Goal: Task Accomplishment & Management: Manage account settings

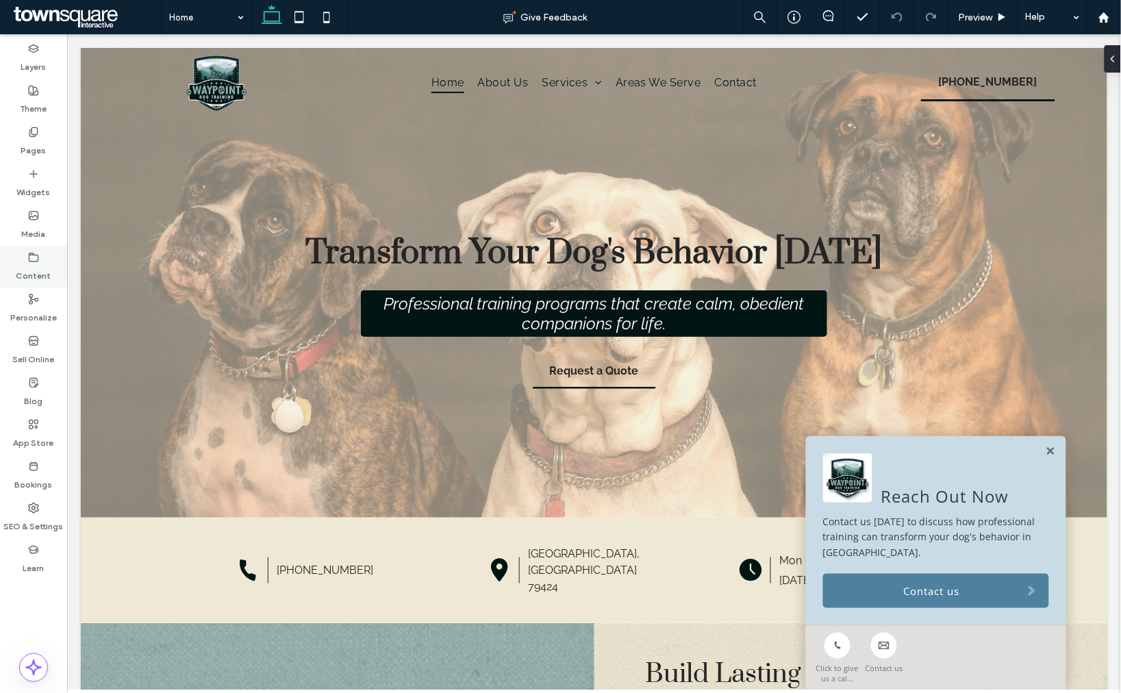
click at [38, 268] on label "Content" at bounding box center [33, 272] width 35 height 19
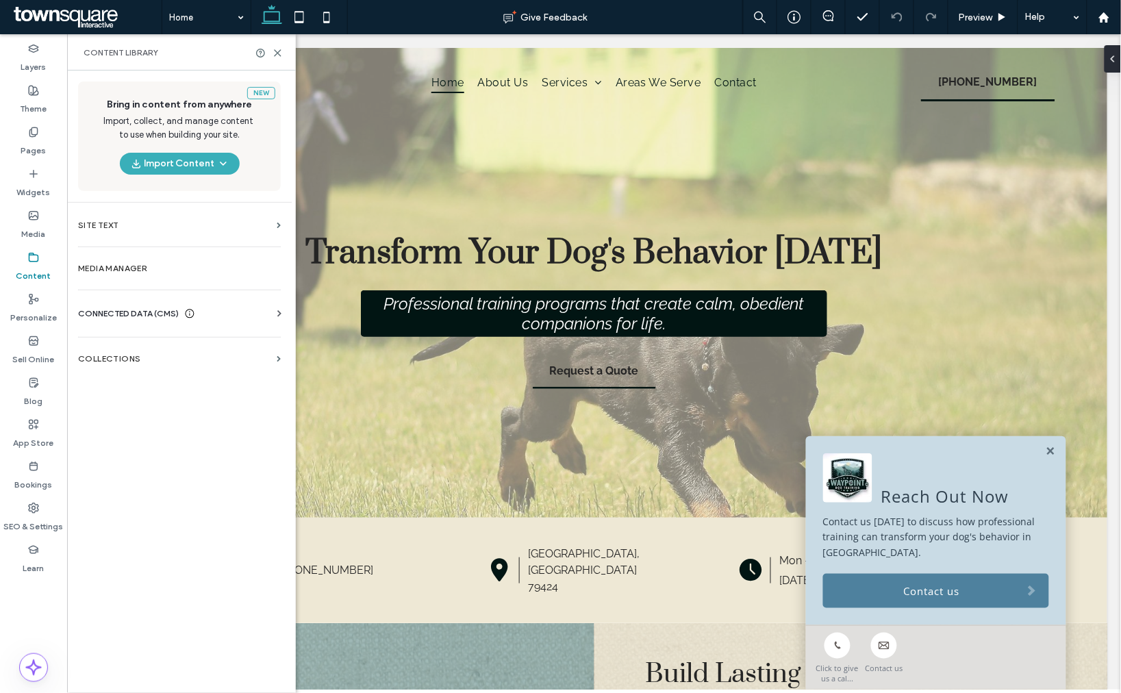
click at [98, 303] on div "CONNECTED DATA (CMS) Business Info Business Text Business Images Find and Repla…" at bounding box center [179, 314] width 225 height 36
click at [99, 307] on span "CONNECTED DATA (CMS)" at bounding box center [128, 314] width 101 height 14
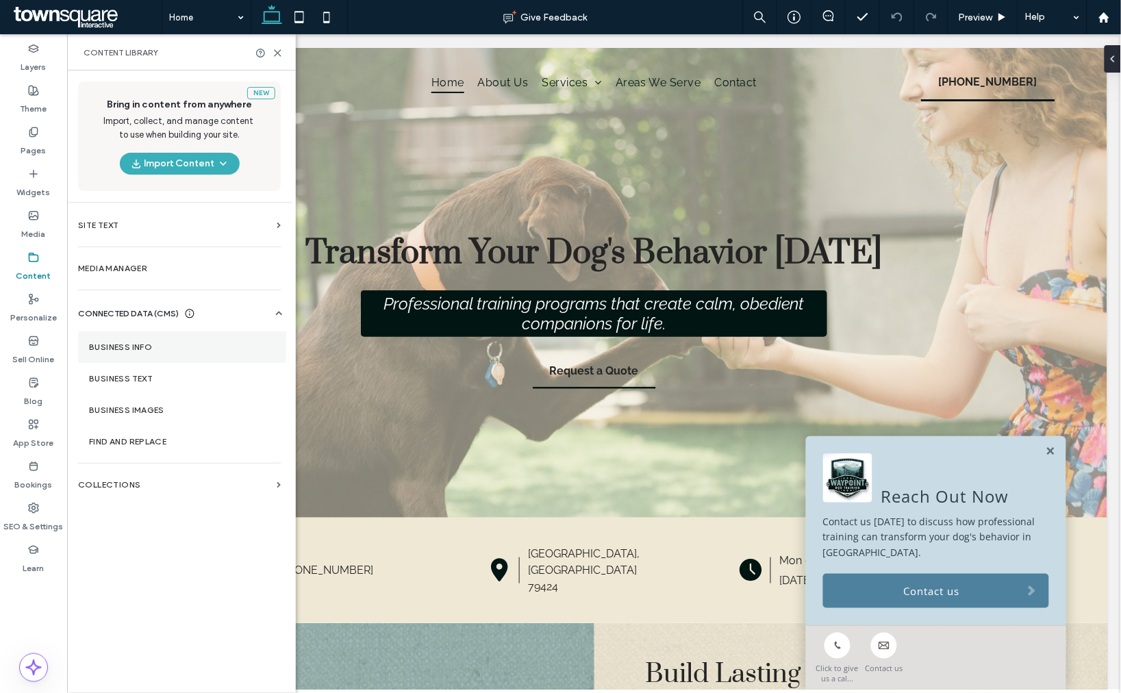
click at [131, 350] on label "Business Info" at bounding box center [182, 347] width 186 height 10
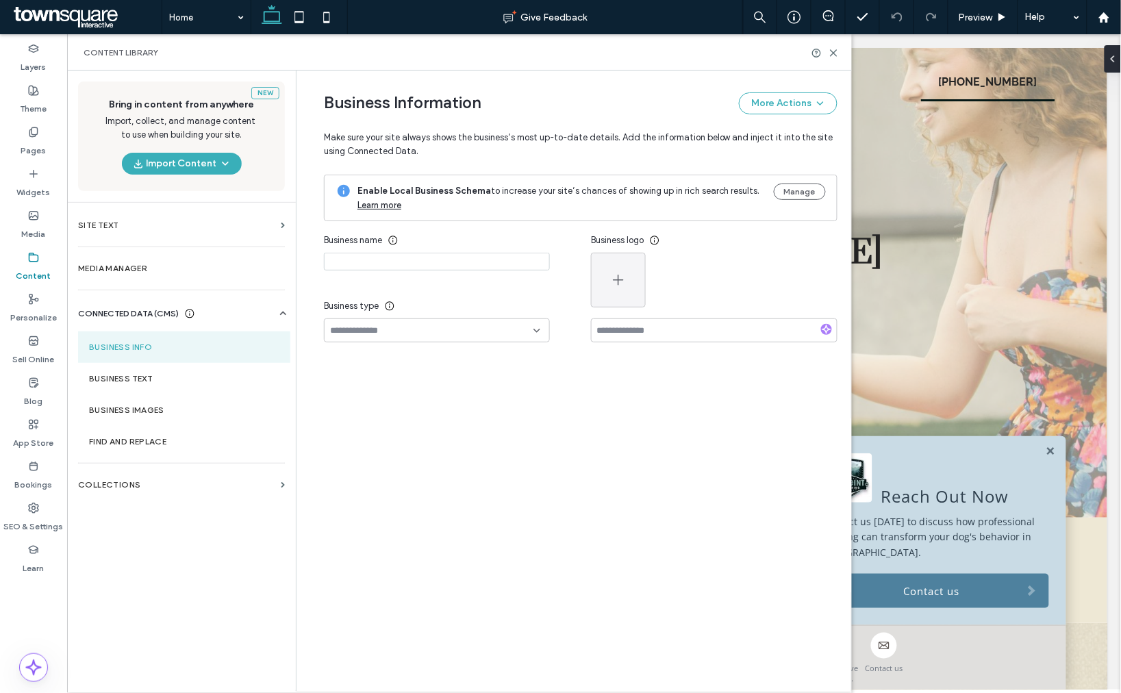
type input "**********"
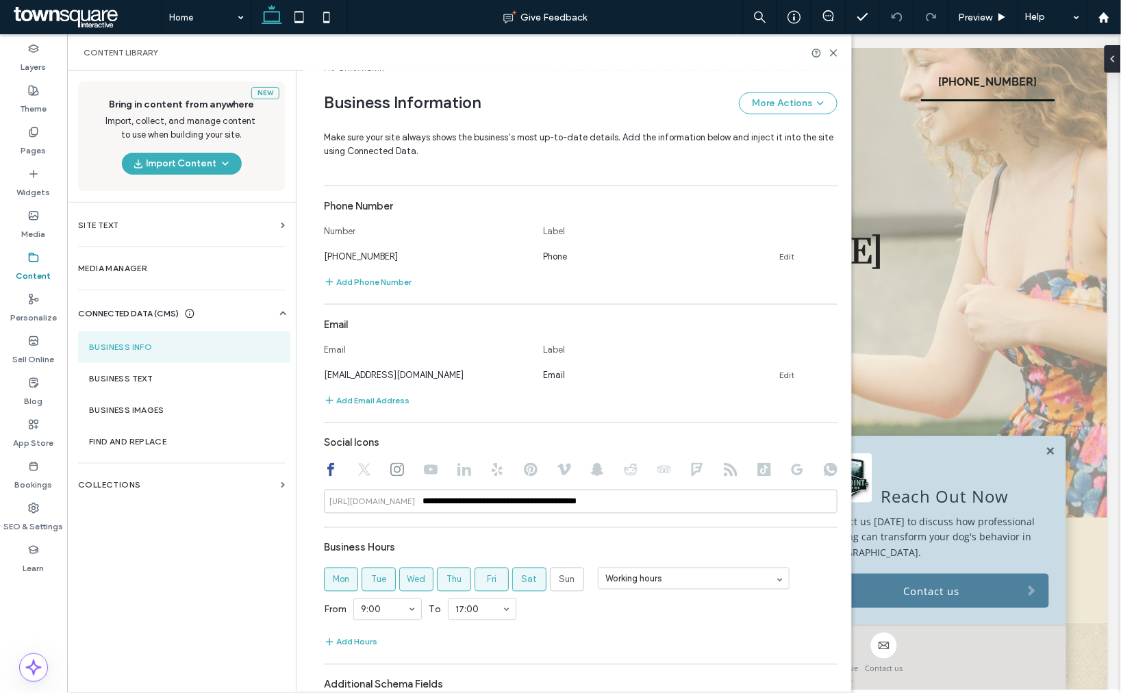
scroll to position [456, 0]
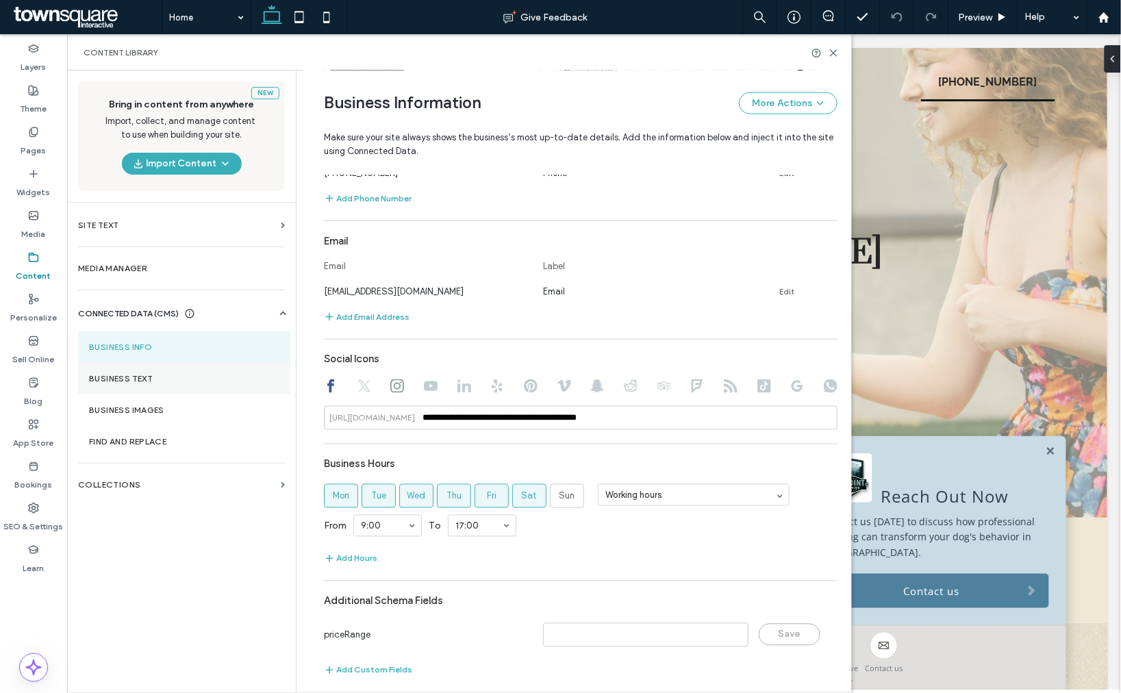
click at [142, 381] on label "Business Text" at bounding box center [184, 379] width 190 height 10
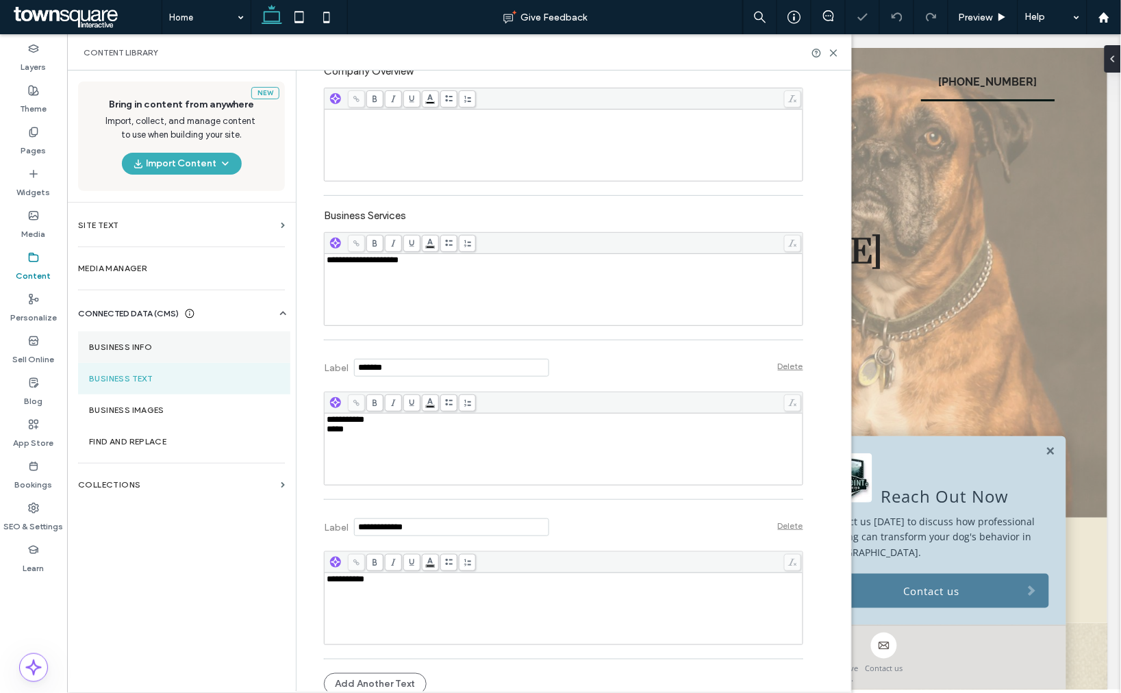
scroll to position [339, 0]
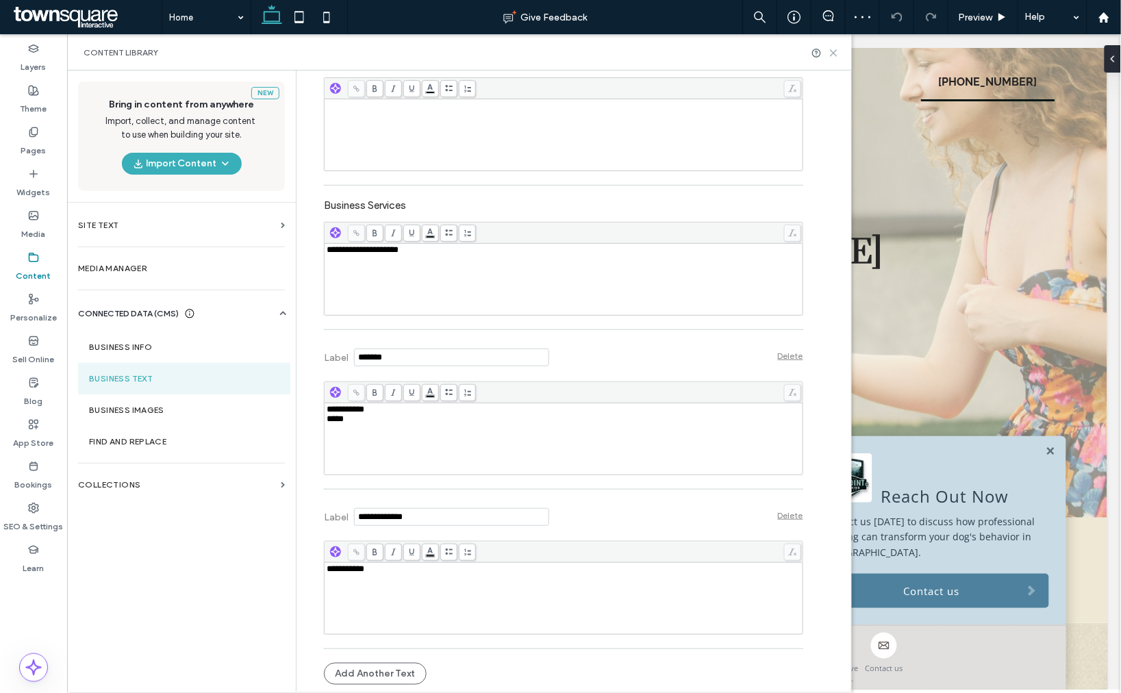
click at [828, 57] on icon at bounding box center [833, 53] width 10 height 10
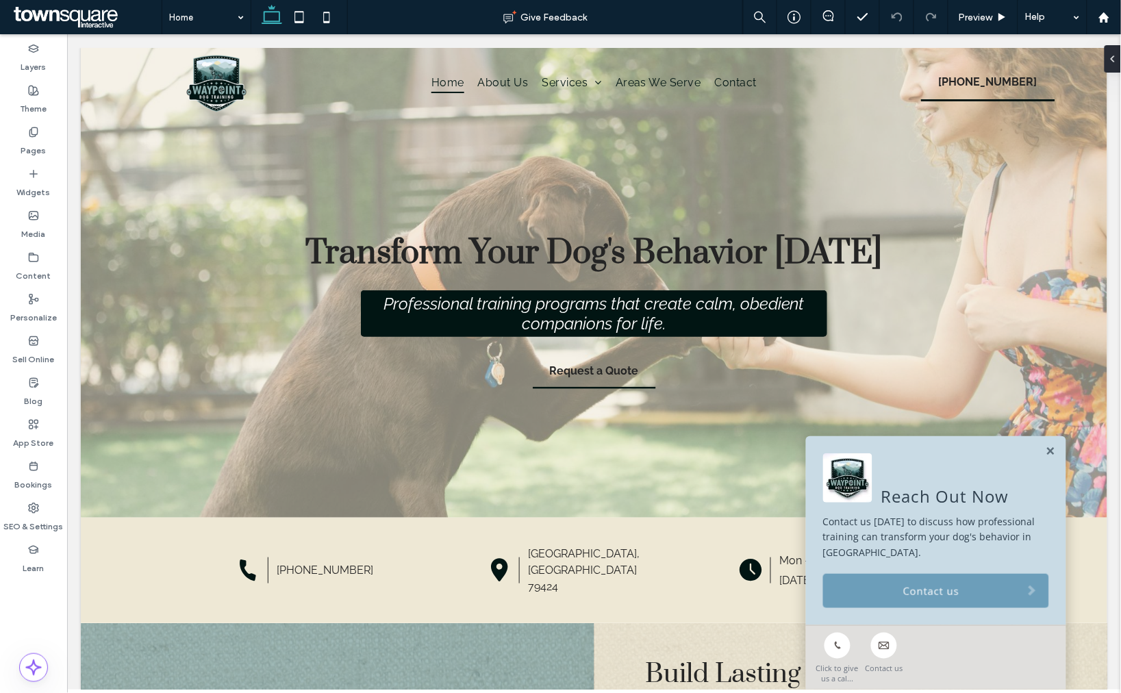
click at [930, 583] on link "Contact us" at bounding box center [935, 590] width 226 height 34
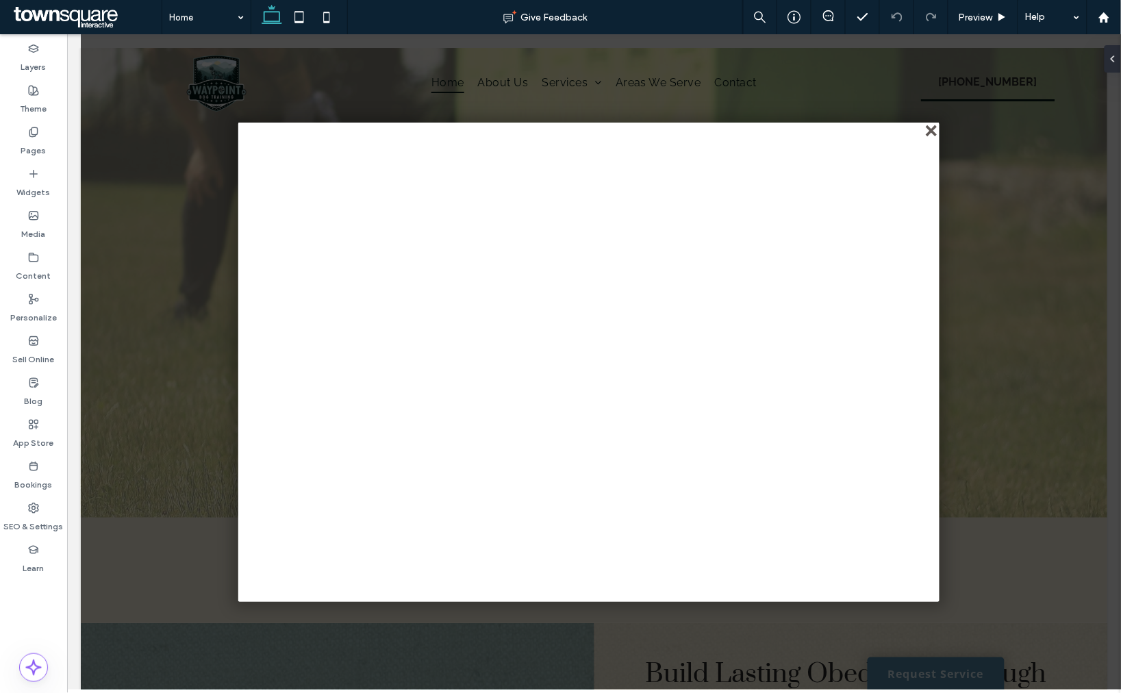
click at [930, 132] on div "close" at bounding box center [931, 131] width 10 height 10
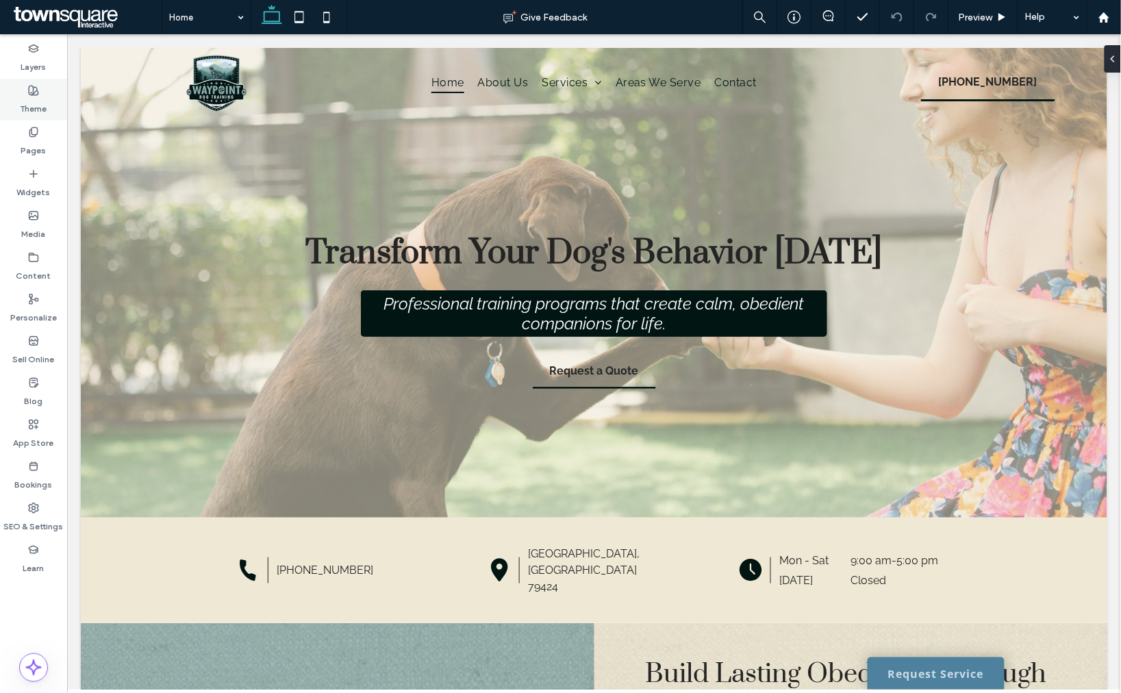
click at [36, 108] on label "Theme" at bounding box center [34, 105] width 27 height 19
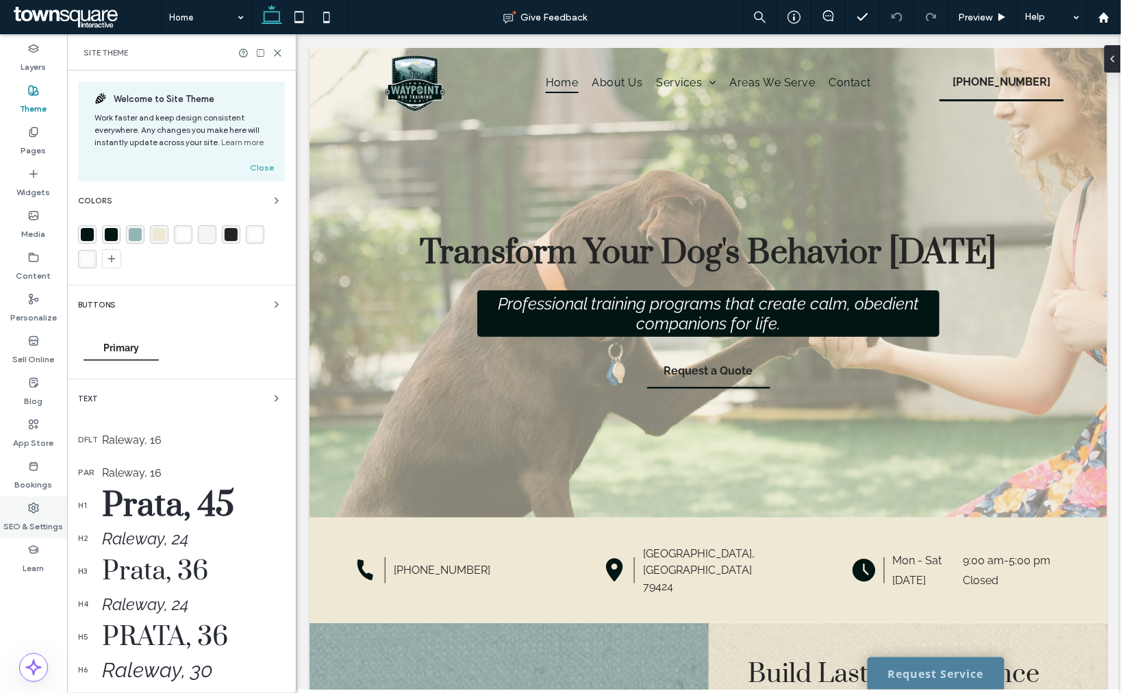
click at [36, 530] on label "SEO & Settings" at bounding box center [34, 522] width 60 height 19
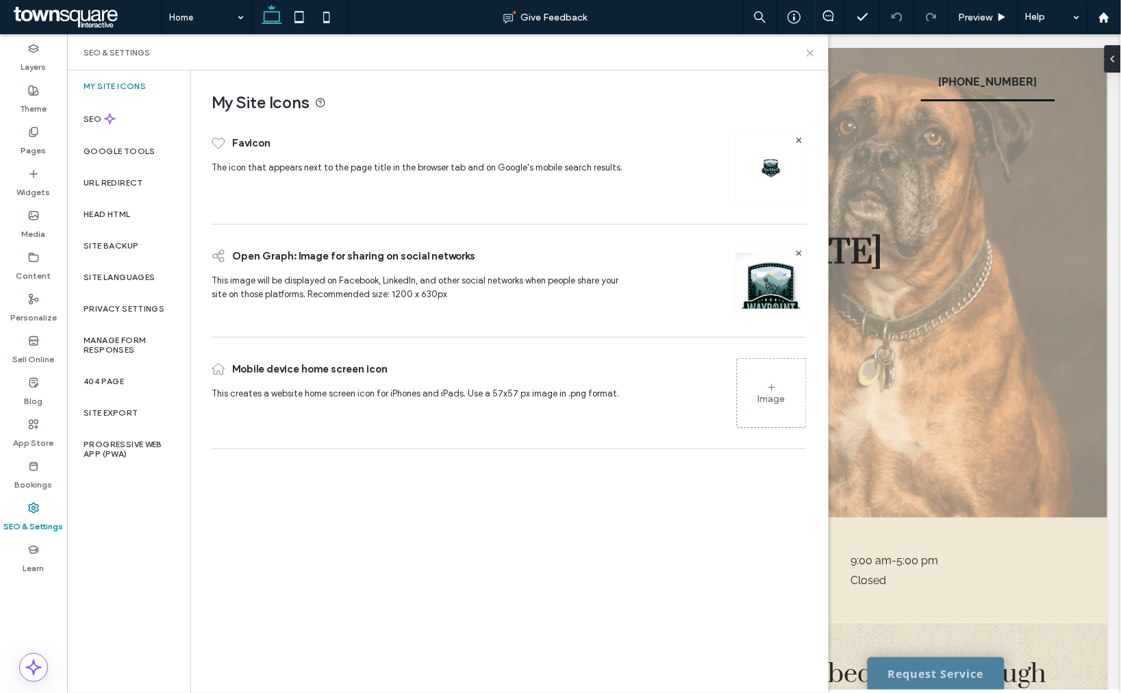
click at [813, 53] on icon at bounding box center [810, 53] width 10 height 10
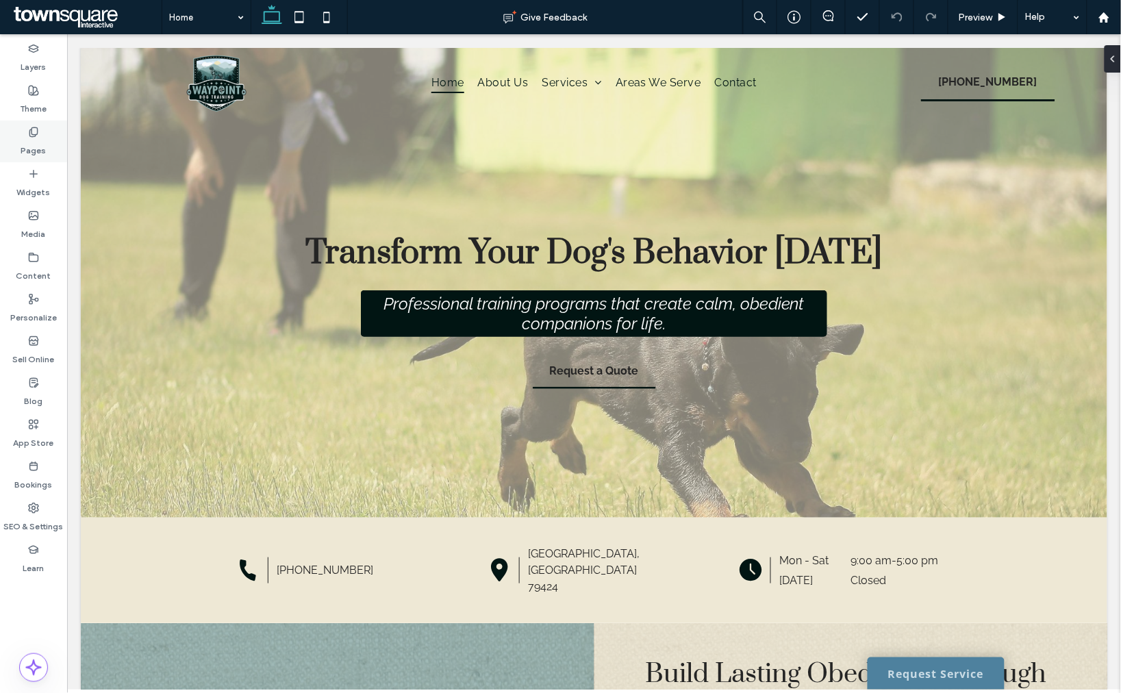
click at [45, 137] on div "Pages" at bounding box center [33, 141] width 67 height 42
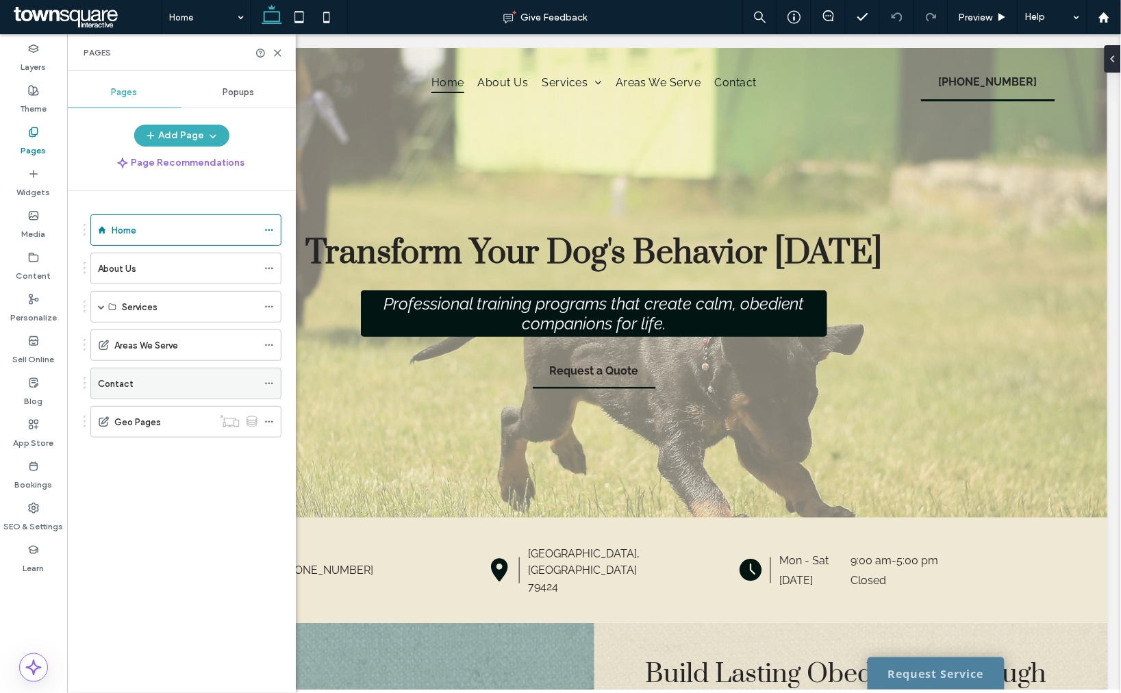
click at [148, 381] on div "Contact" at bounding box center [177, 383] width 159 height 14
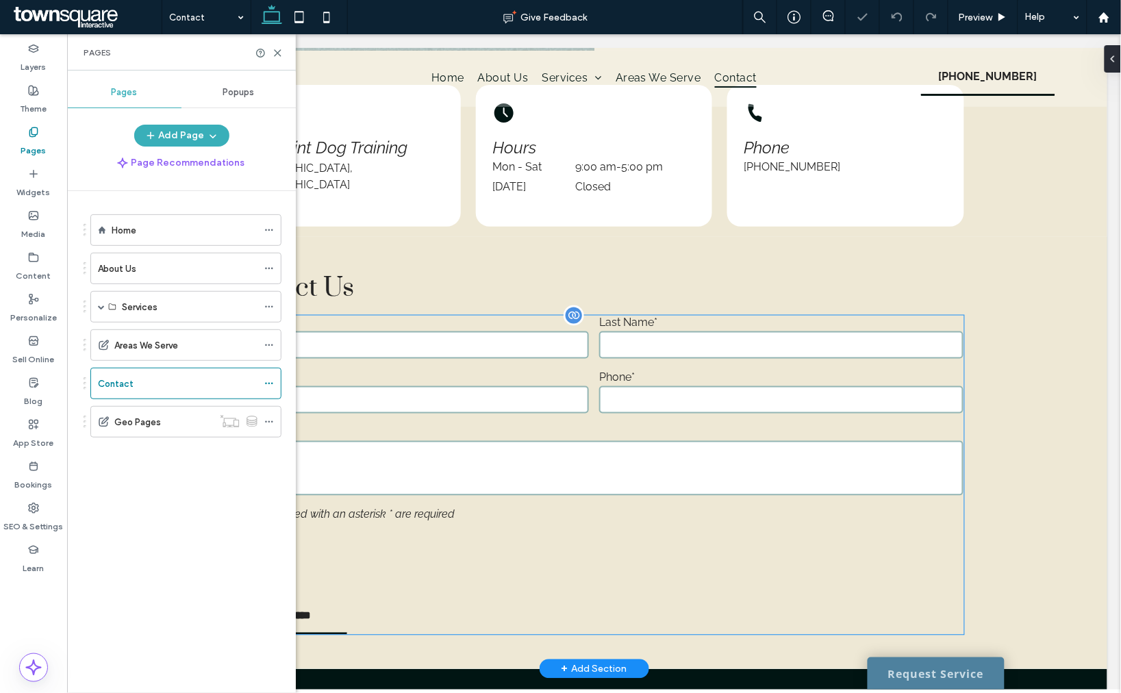
click at [701, 394] on input "tel" at bounding box center [780, 398] width 364 height 27
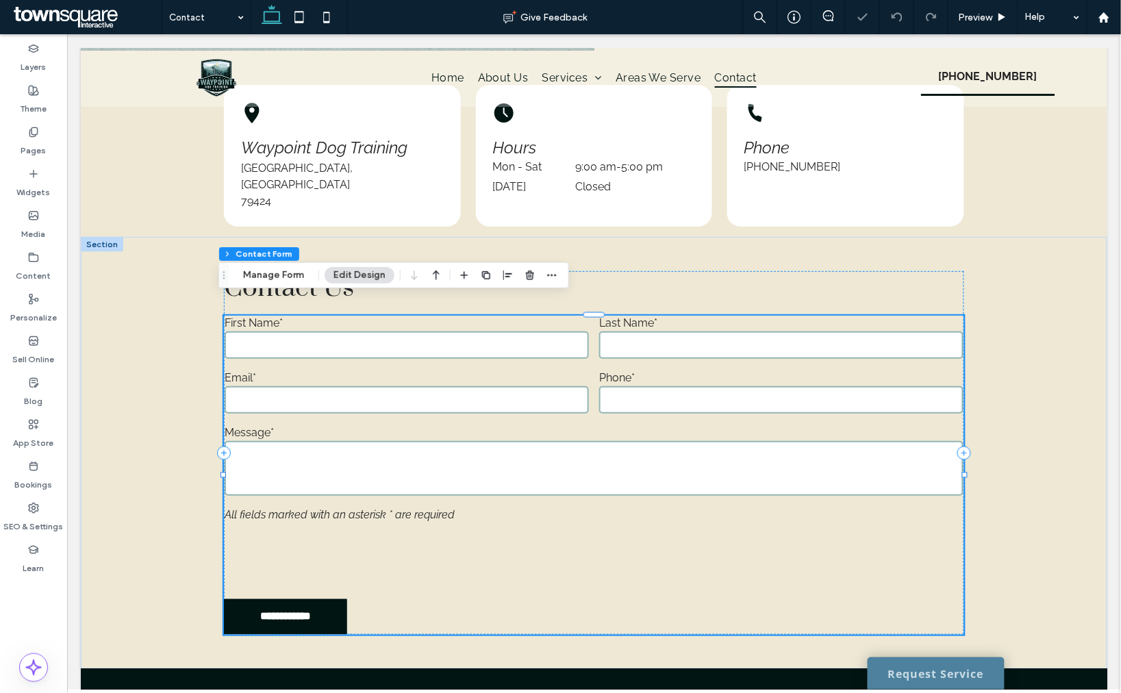
scroll to position [428, 0]
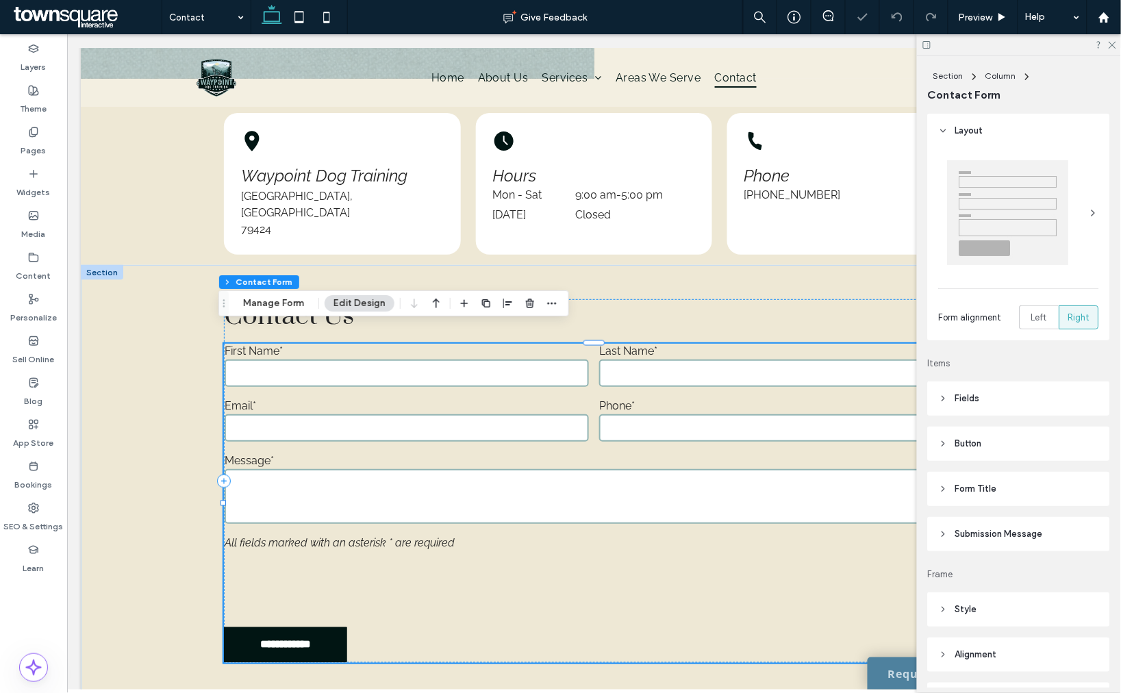
type input "*"
type input "***"
type input "**"
type input "*"
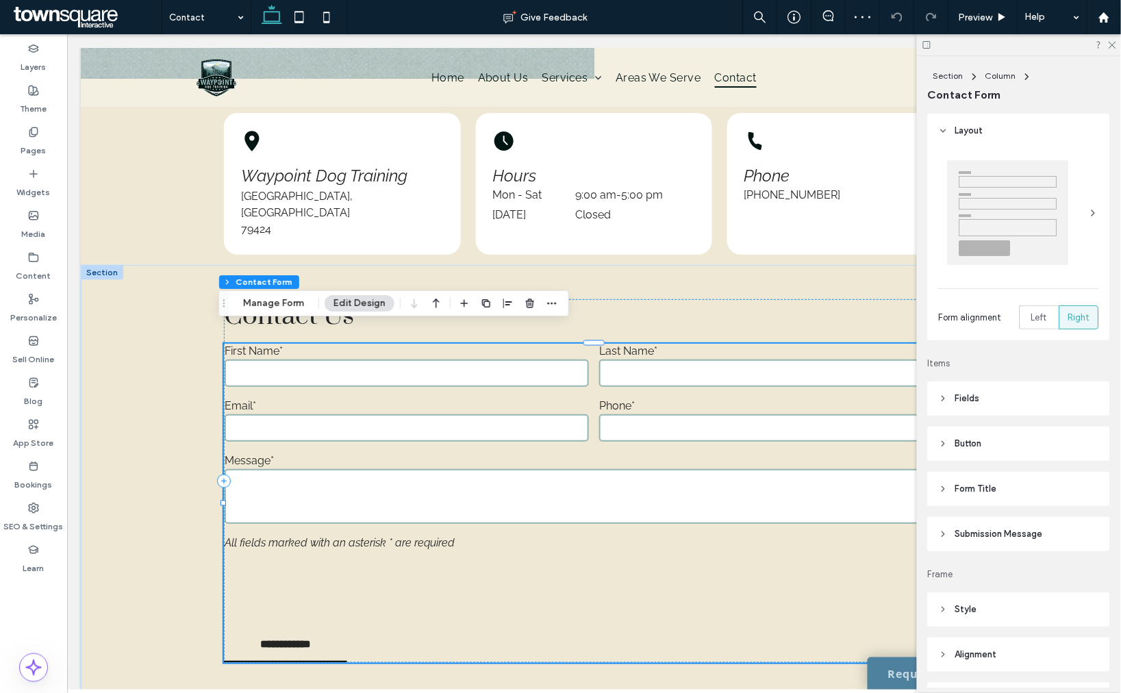
click at [959, 537] on span "Submission Message" at bounding box center [999, 534] width 88 height 14
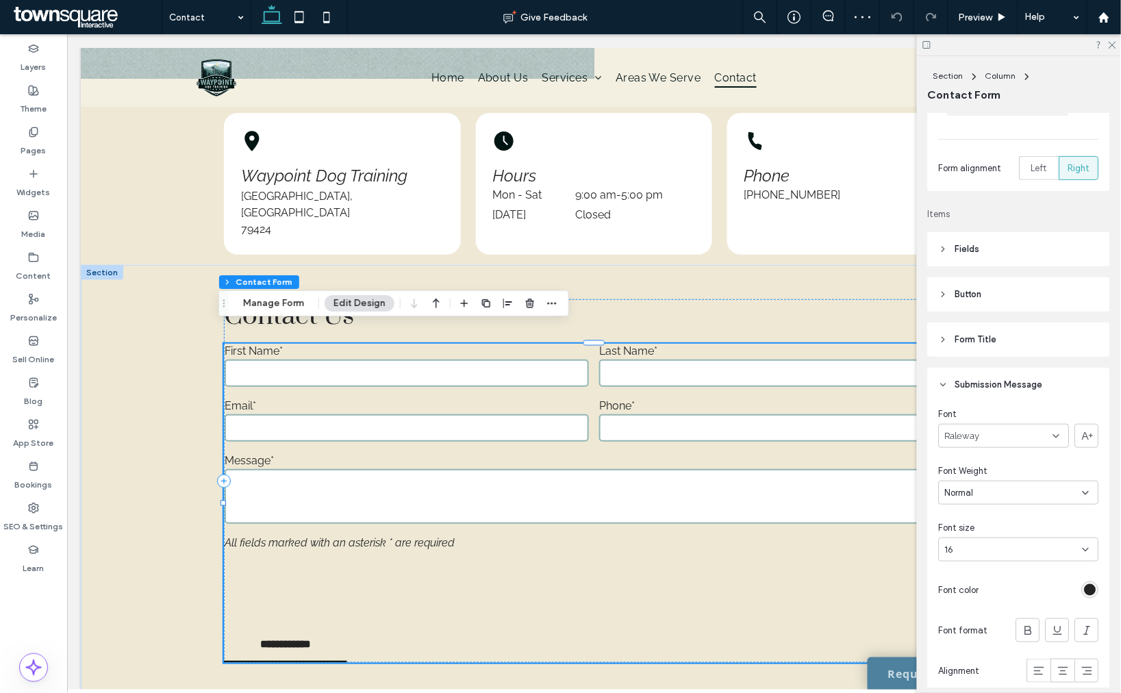
scroll to position [304, 0]
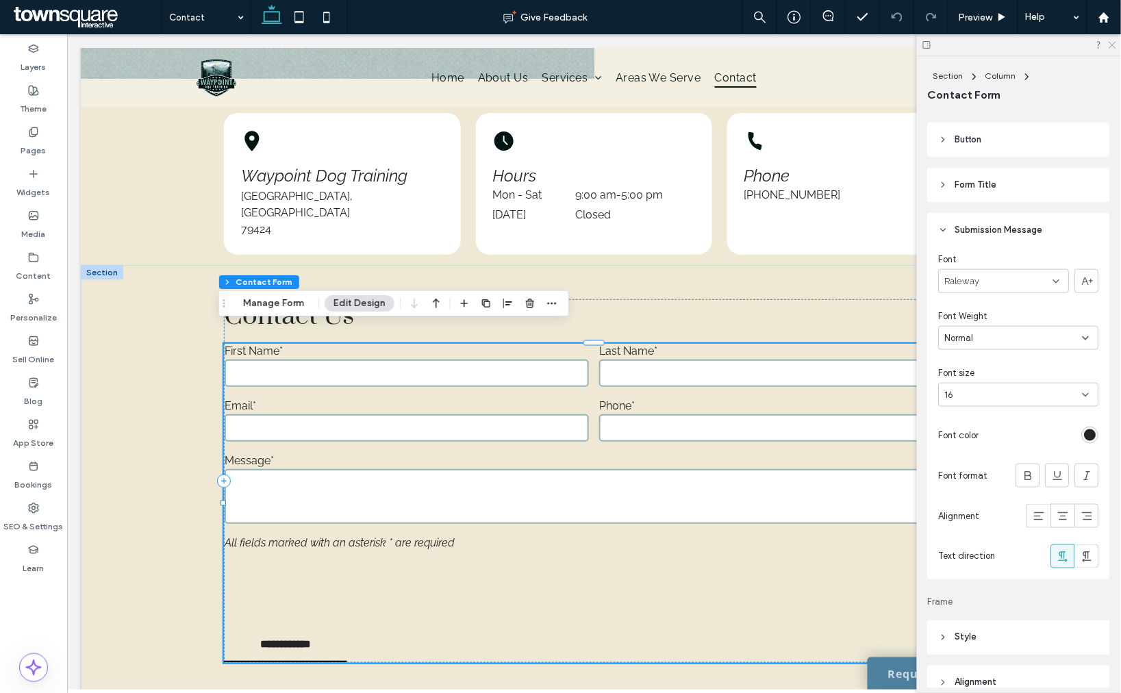
click at [1113, 42] on icon at bounding box center [1111, 44] width 9 height 9
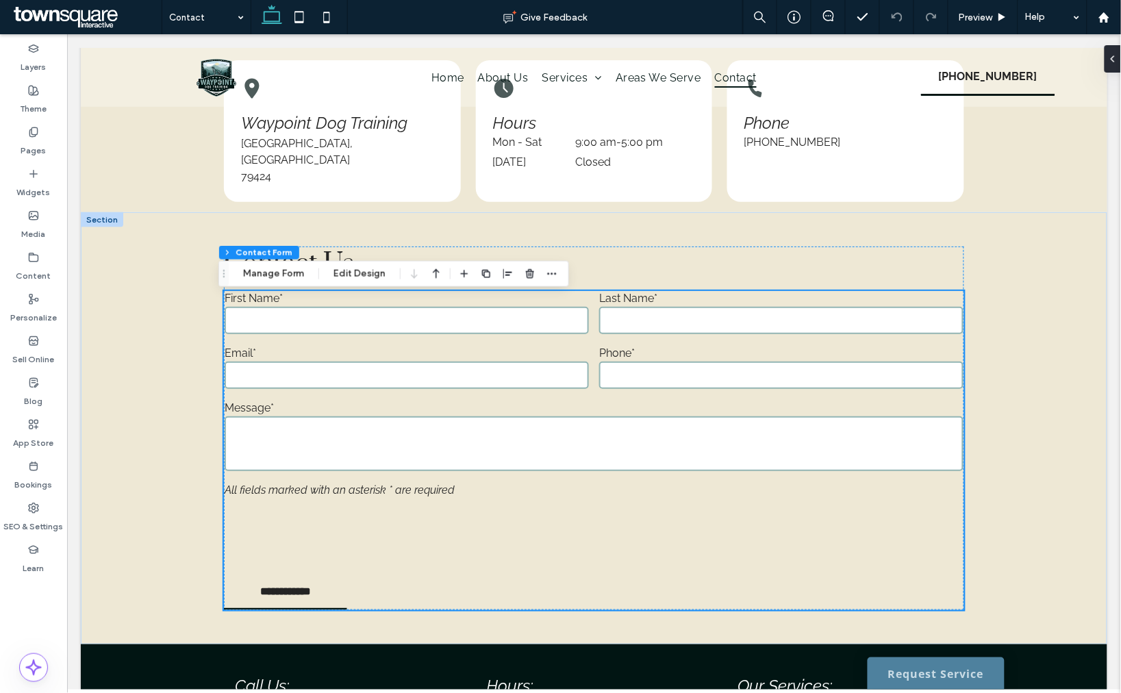
scroll to position [504, 0]
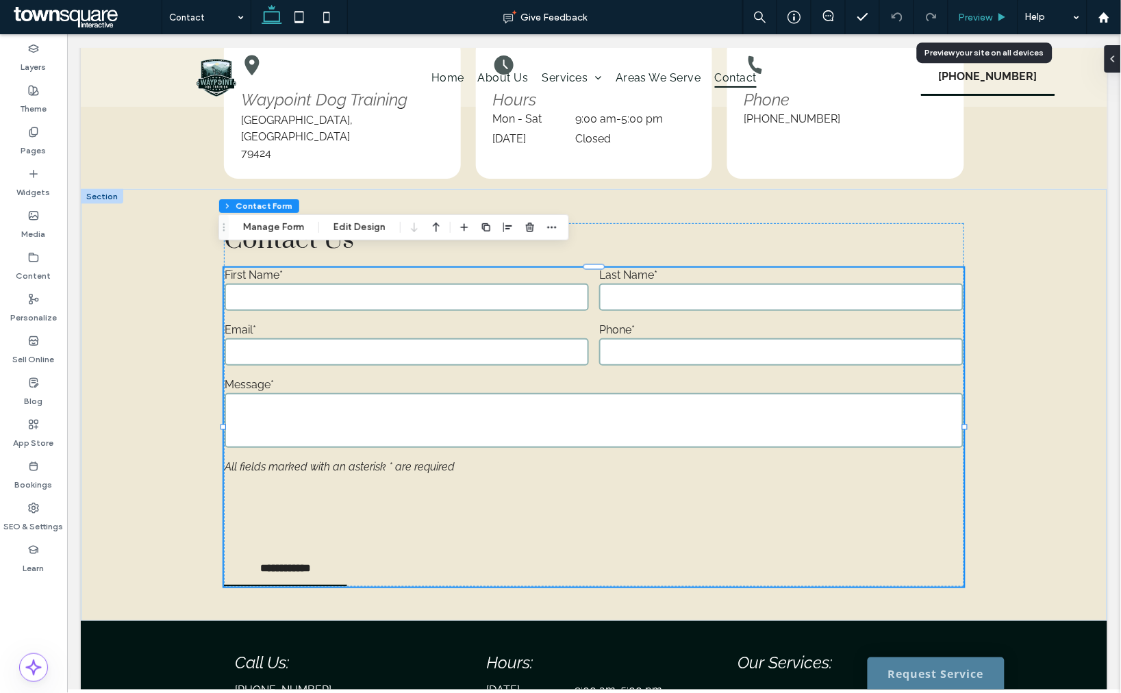
click at [968, 15] on span "Preview" at bounding box center [975, 18] width 34 height 12
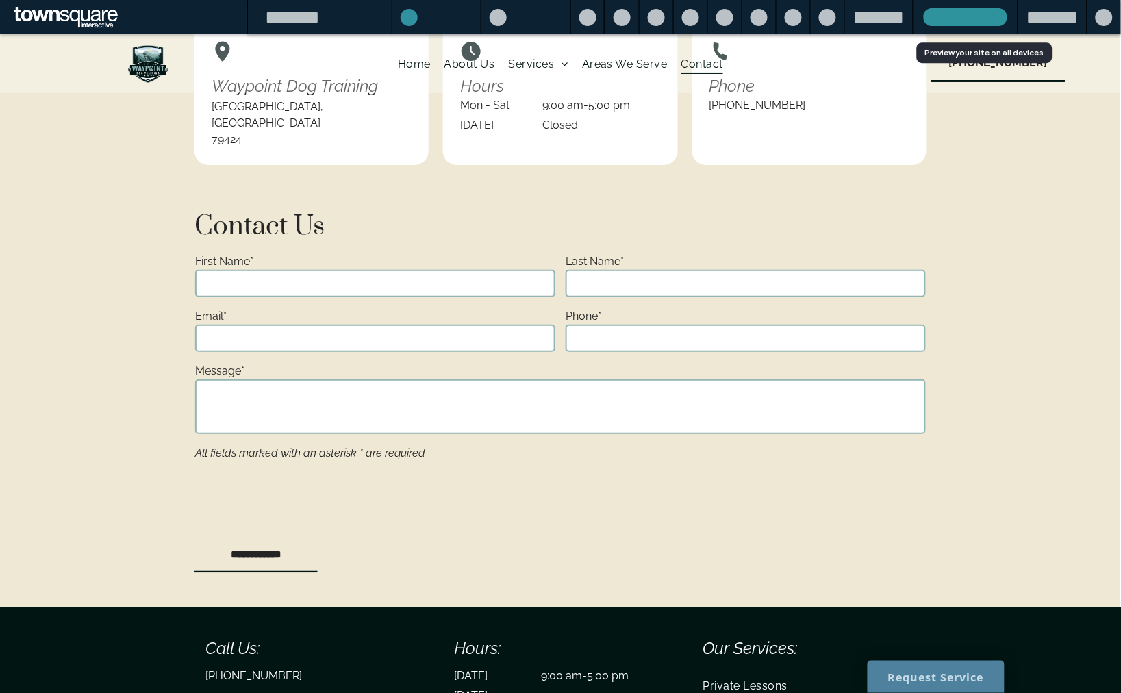
scroll to position [490, 0]
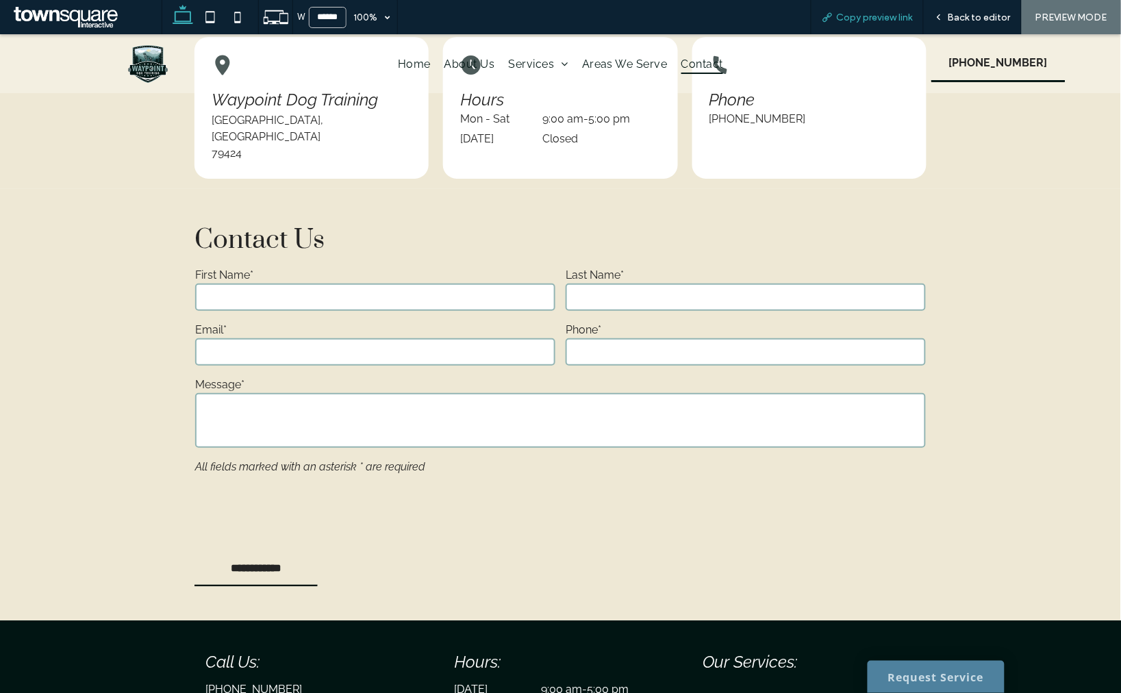
click at [844, 17] on span "Copy preview link" at bounding box center [874, 18] width 76 height 12
click at [954, 9] on div "Back to editor" at bounding box center [972, 17] width 98 height 34
click at [947, 14] on div "Back to editor" at bounding box center [971, 18] width 97 height 12
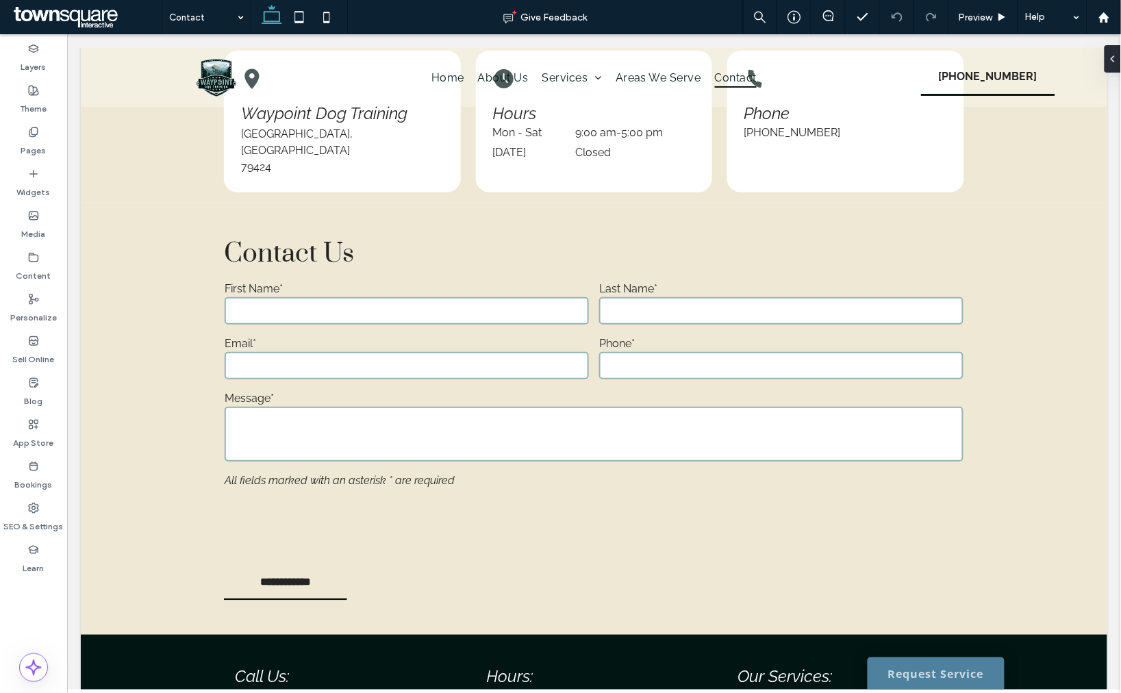
scroll to position [504, 0]
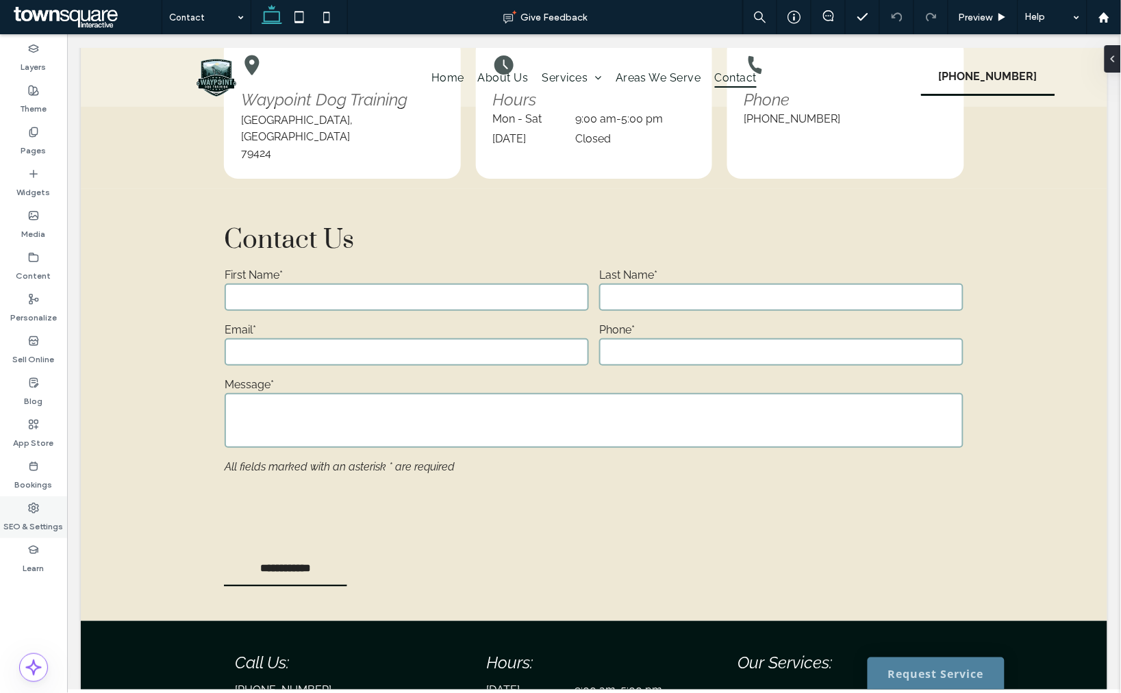
click at [35, 520] on label "SEO & Settings" at bounding box center [34, 522] width 60 height 19
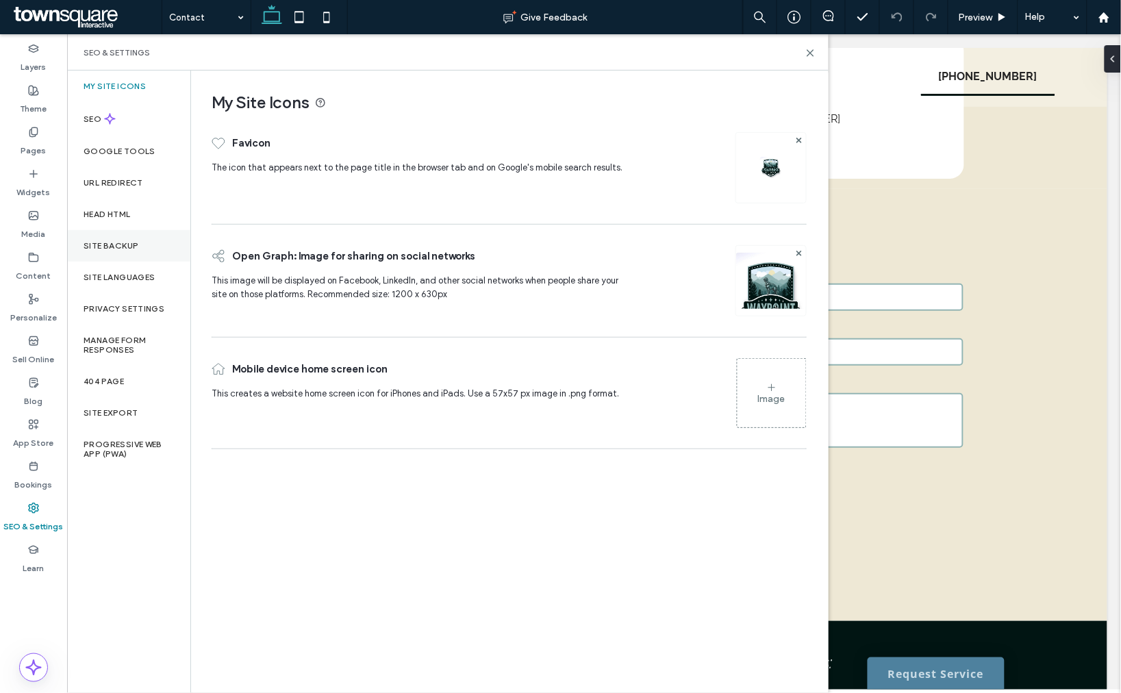
click at [100, 255] on div "Site Backup" at bounding box center [128, 245] width 123 height 31
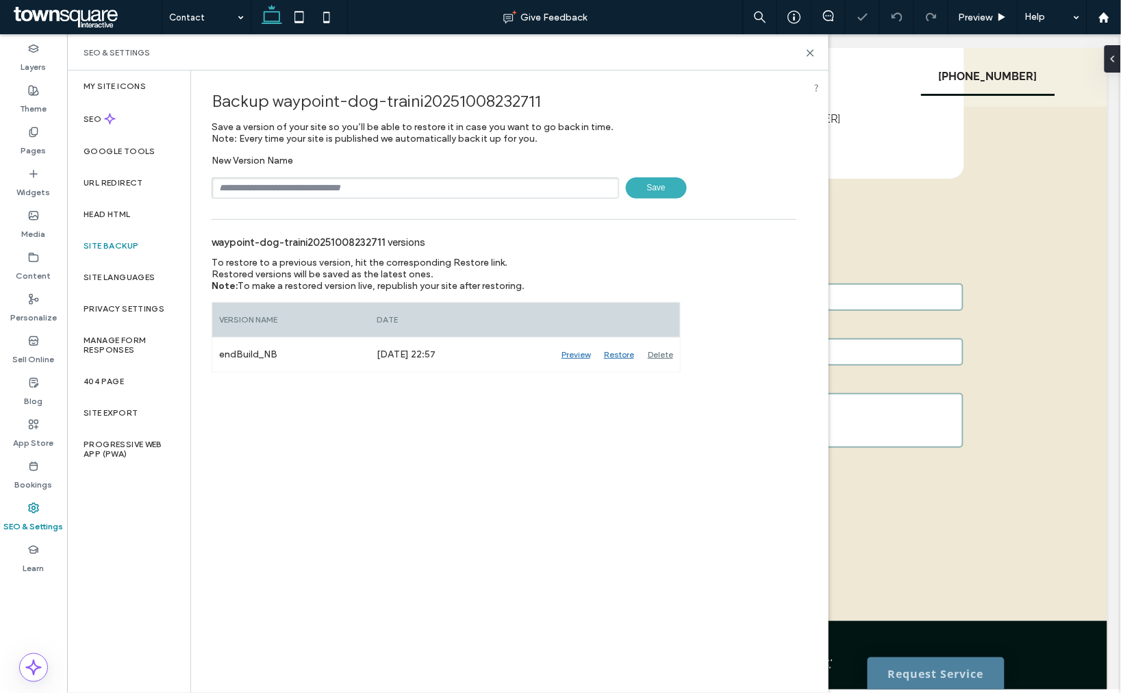
click at [227, 186] on input "text" at bounding box center [415, 187] width 407 height 21
type input "**********"
click at [642, 190] on span "Save" at bounding box center [656, 187] width 61 height 21
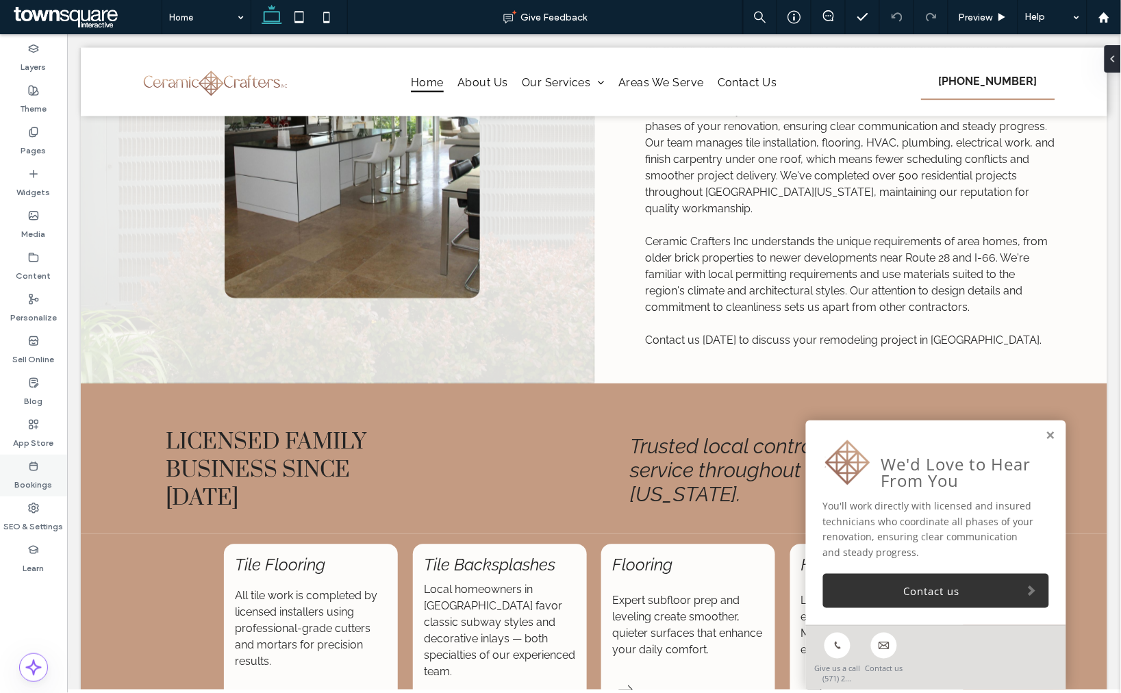
scroll to position [685, 0]
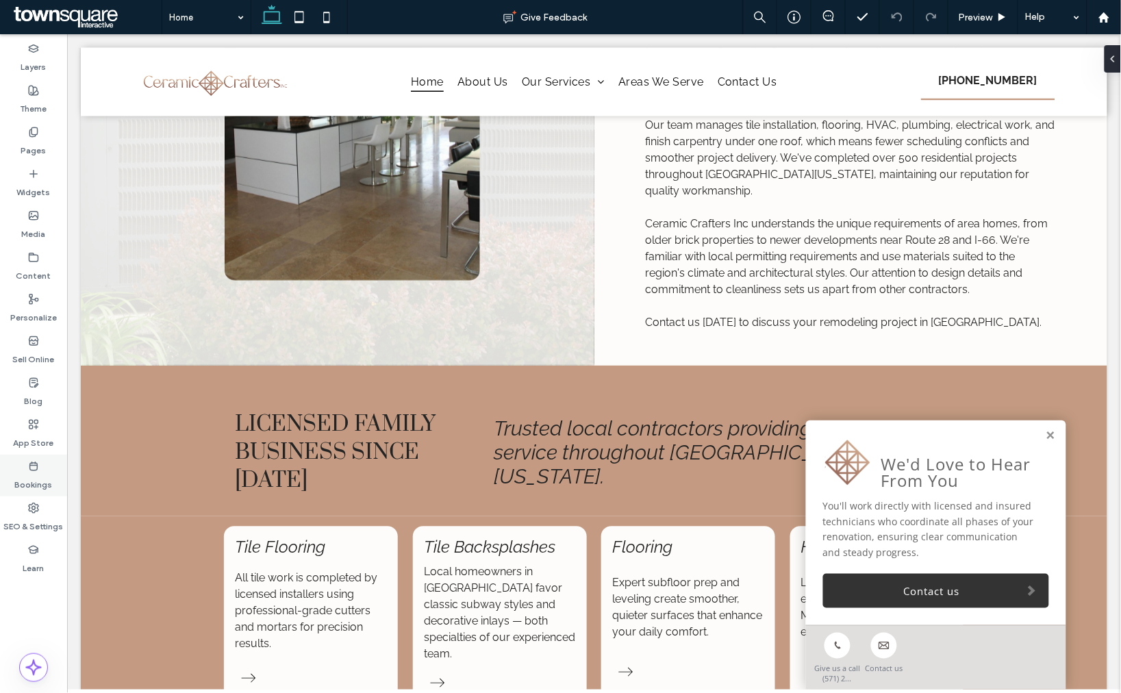
drag, startPoint x: 53, startPoint y: 512, endPoint x: 47, endPoint y: 491, distance: 21.4
click at [53, 513] on label "SEO & Settings" at bounding box center [34, 522] width 60 height 19
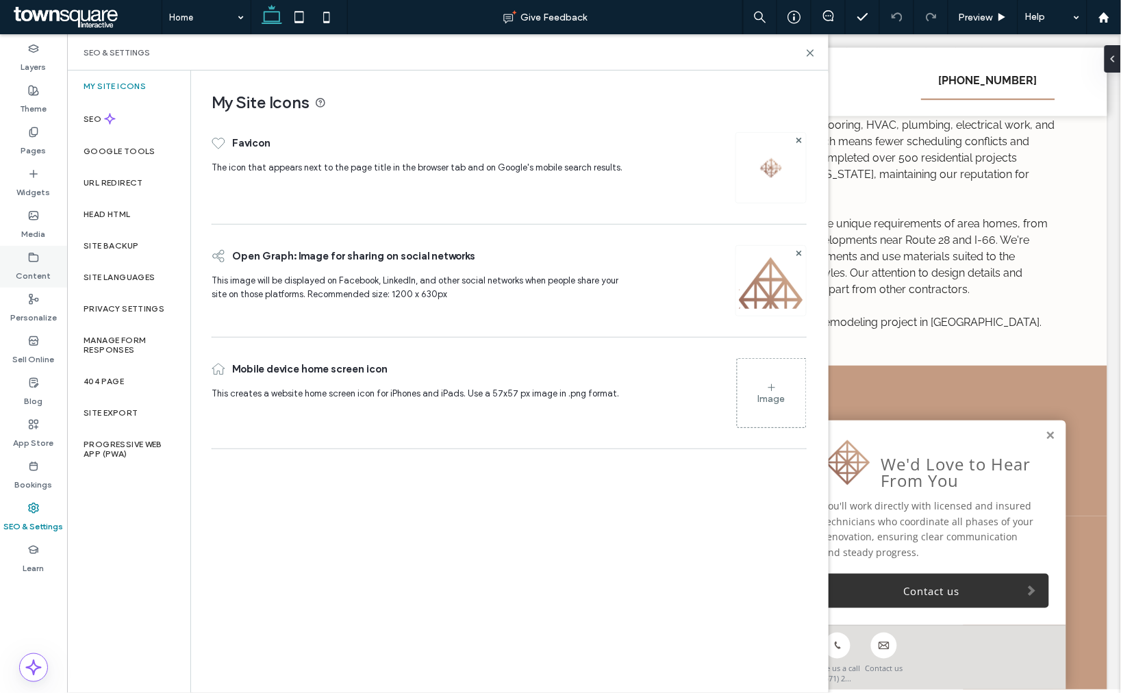
click at [64, 248] on div "Content" at bounding box center [33, 267] width 67 height 42
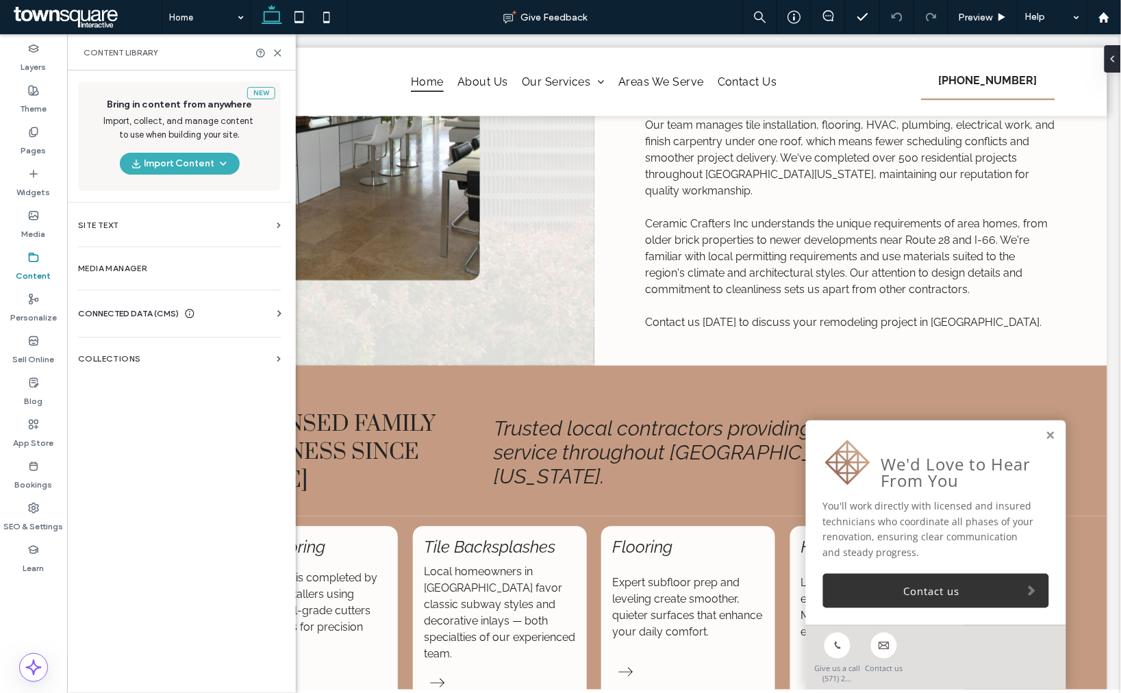
click at [90, 235] on div "Site Backup" at bounding box center [128, 245] width 123 height 31
click at [35, 501] on div "SEO & Settings" at bounding box center [33, 517] width 67 height 42
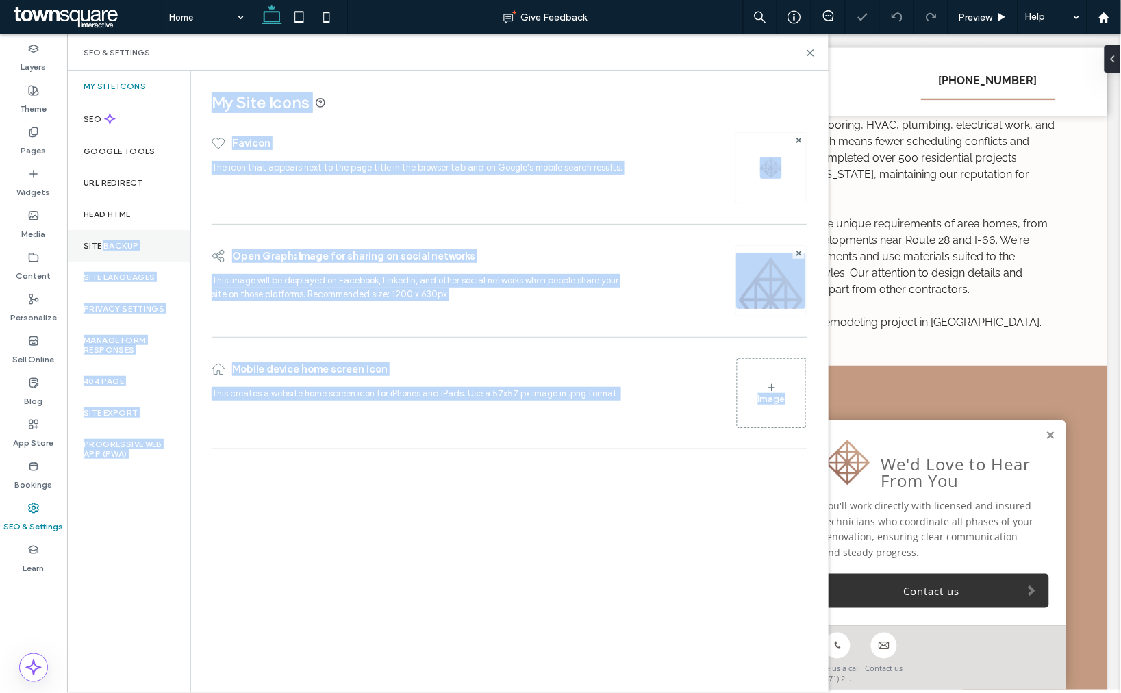
drag, startPoint x: 103, startPoint y: 282, endPoint x: 103, endPoint y: 248, distance: 34.2
click at [103, 246] on label "Site Backup" at bounding box center [111, 246] width 55 height 10
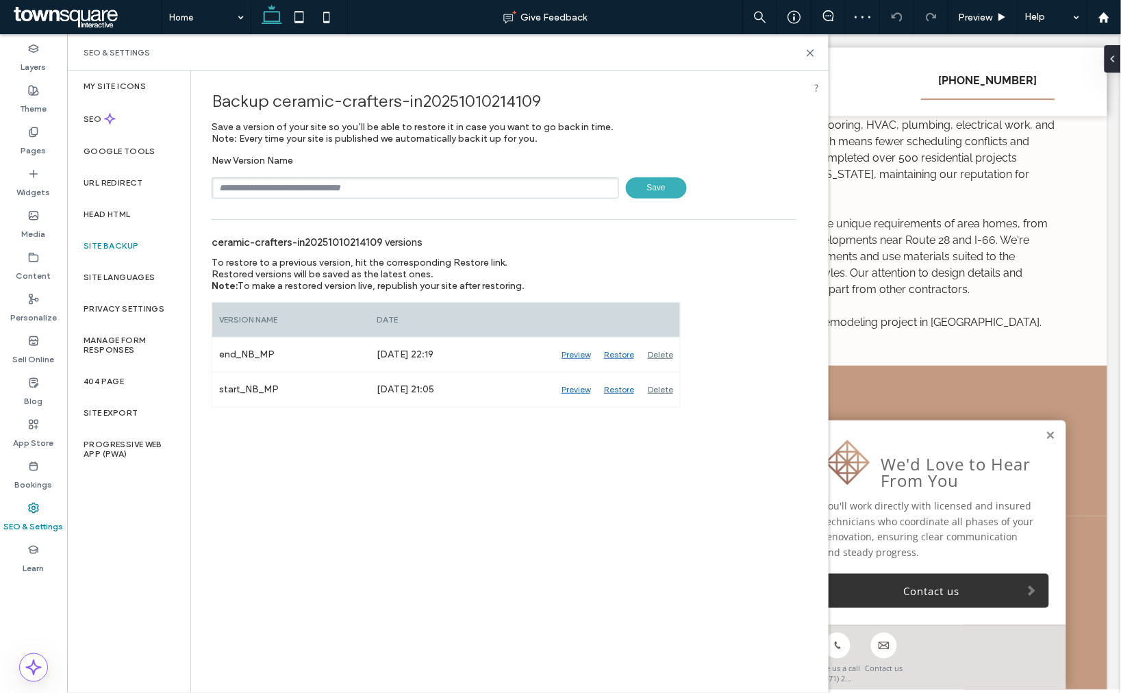
click at [315, 190] on input "text" at bounding box center [415, 187] width 407 height 21
type input "**********"
click at [647, 186] on span "Save" at bounding box center [656, 187] width 61 height 21
drag, startPoint x: 811, startPoint y: 53, endPoint x: 743, endPoint y: 18, distance: 76.2
click at [811, 53] on icon at bounding box center [810, 53] width 10 height 10
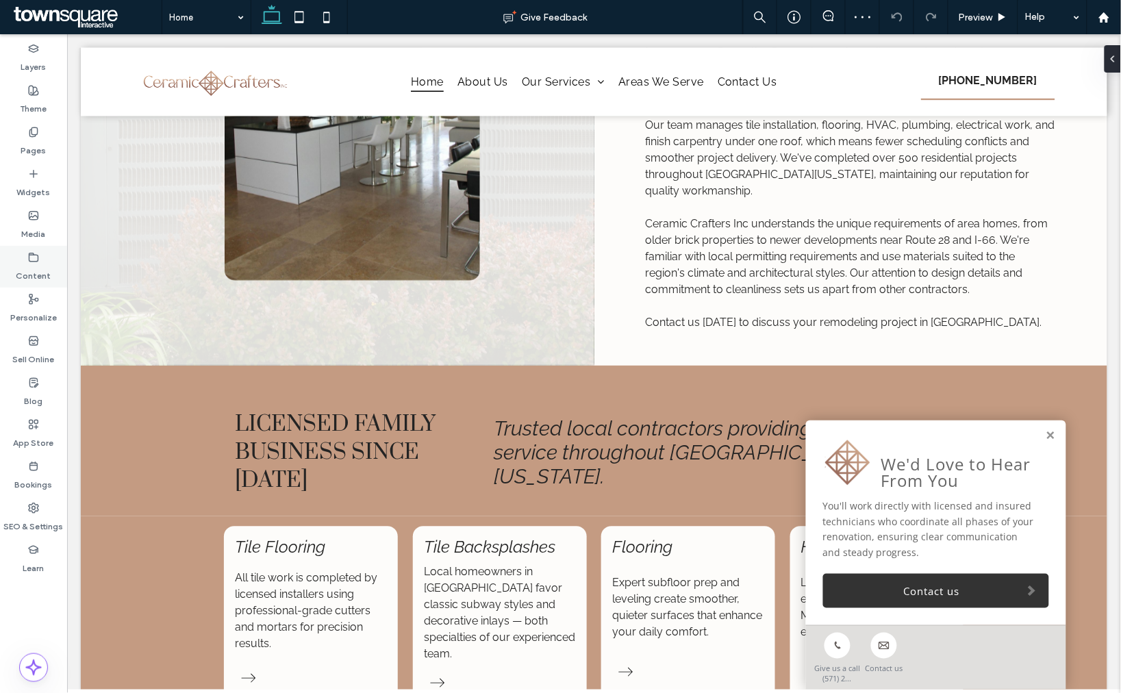
click at [65, 285] on div "Content" at bounding box center [33, 267] width 67 height 42
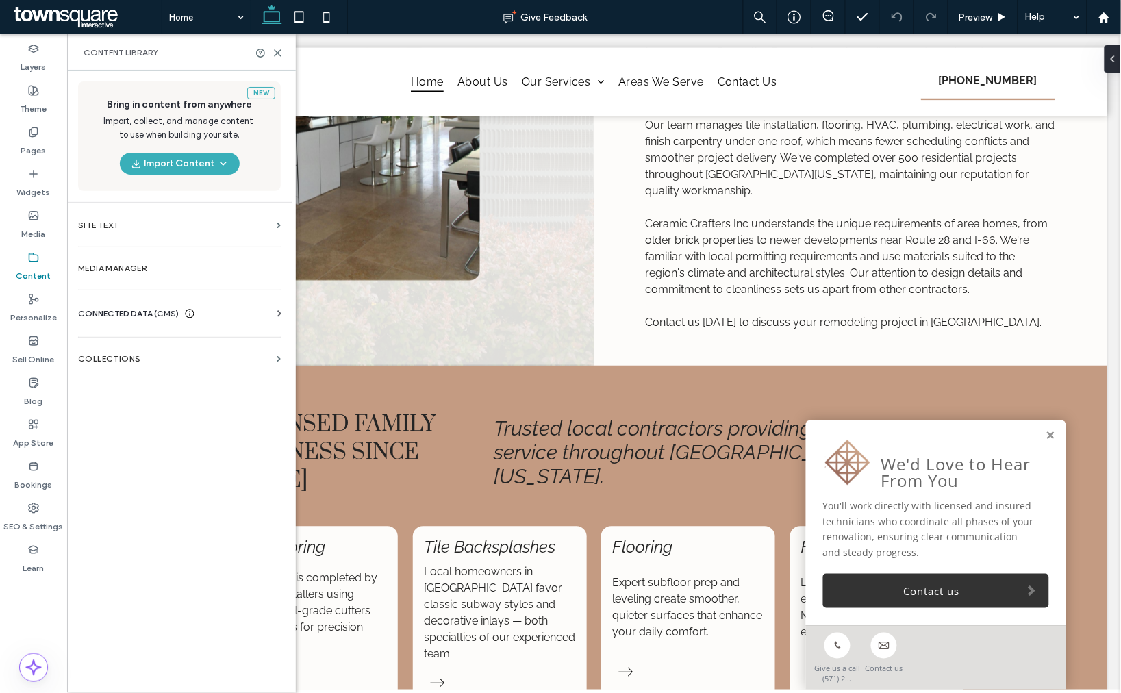
click at [115, 307] on span "CONNECTED DATA (CMS)" at bounding box center [128, 314] width 101 height 14
click at [122, 363] on section "Business Text" at bounding box center [182, 378] width 208 height 31
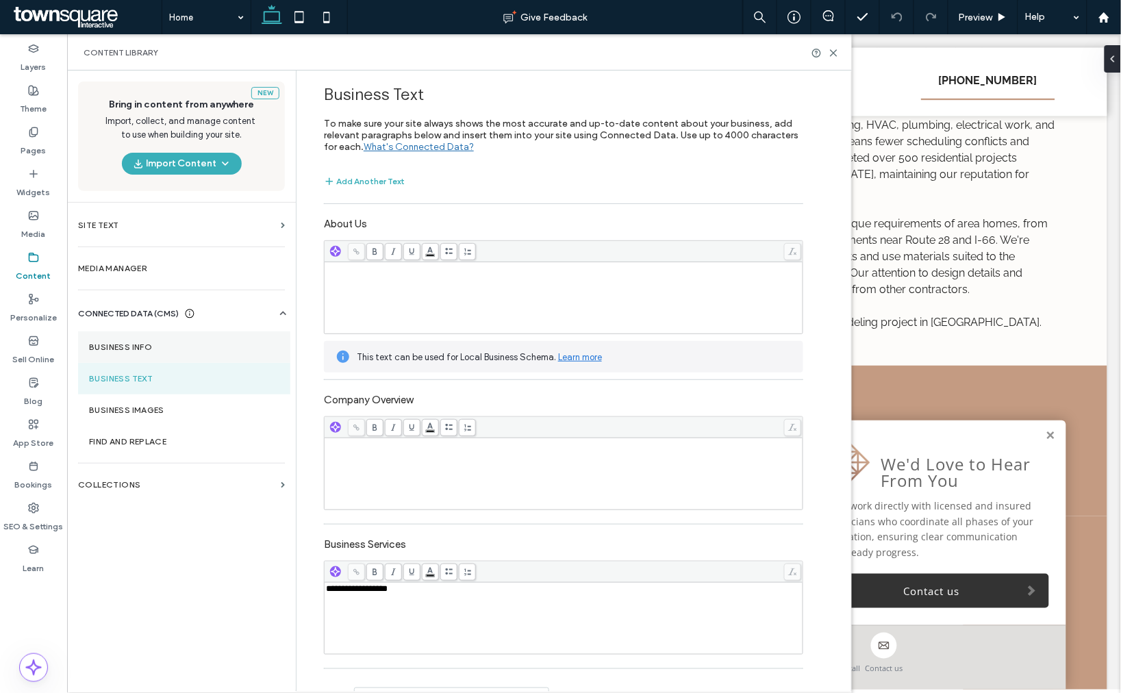
click at [138, 344] on label "Business Info" at bounding box center [184, 347] width 190 height 10
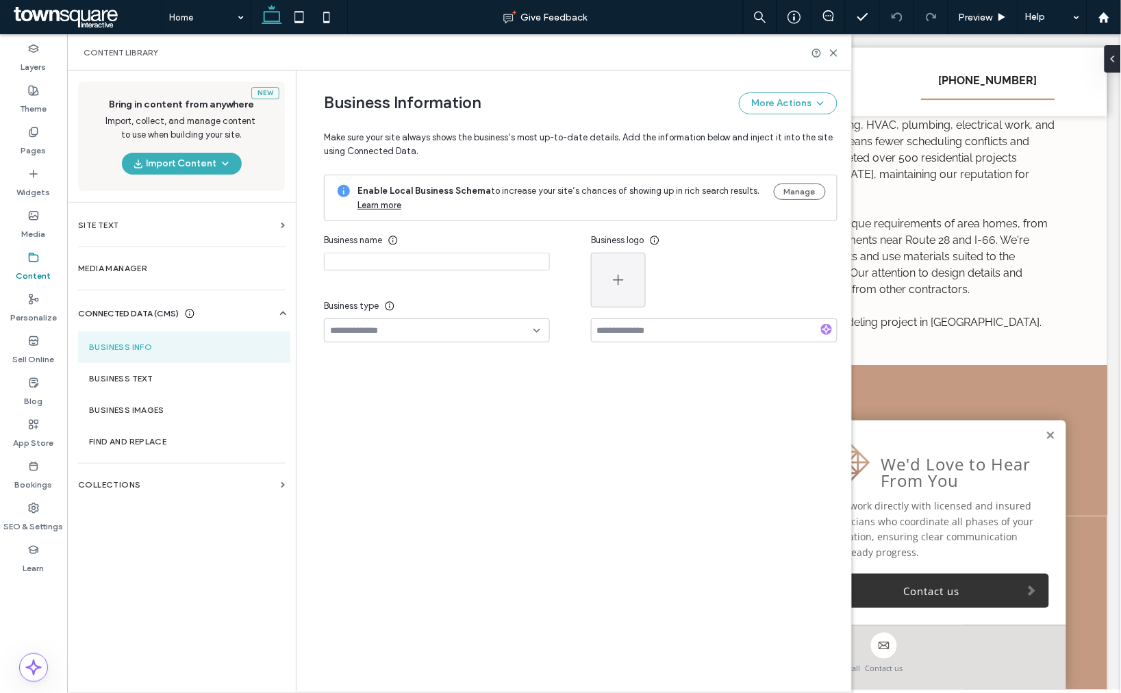
type input "**********"
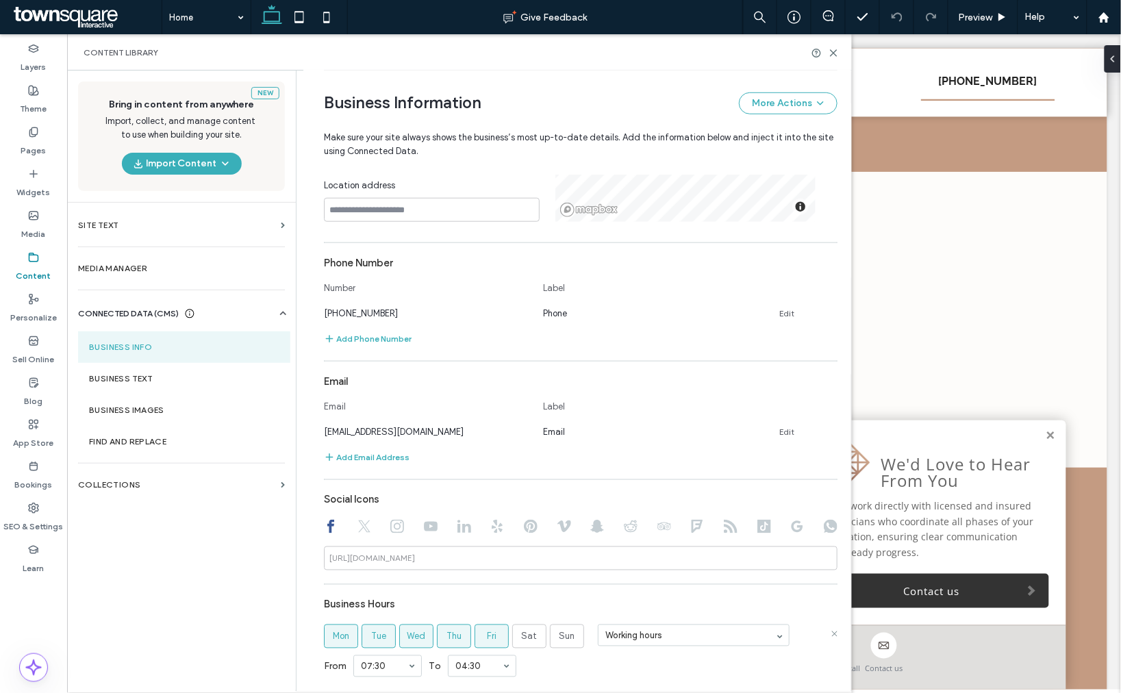
scroll to position [467, 0]
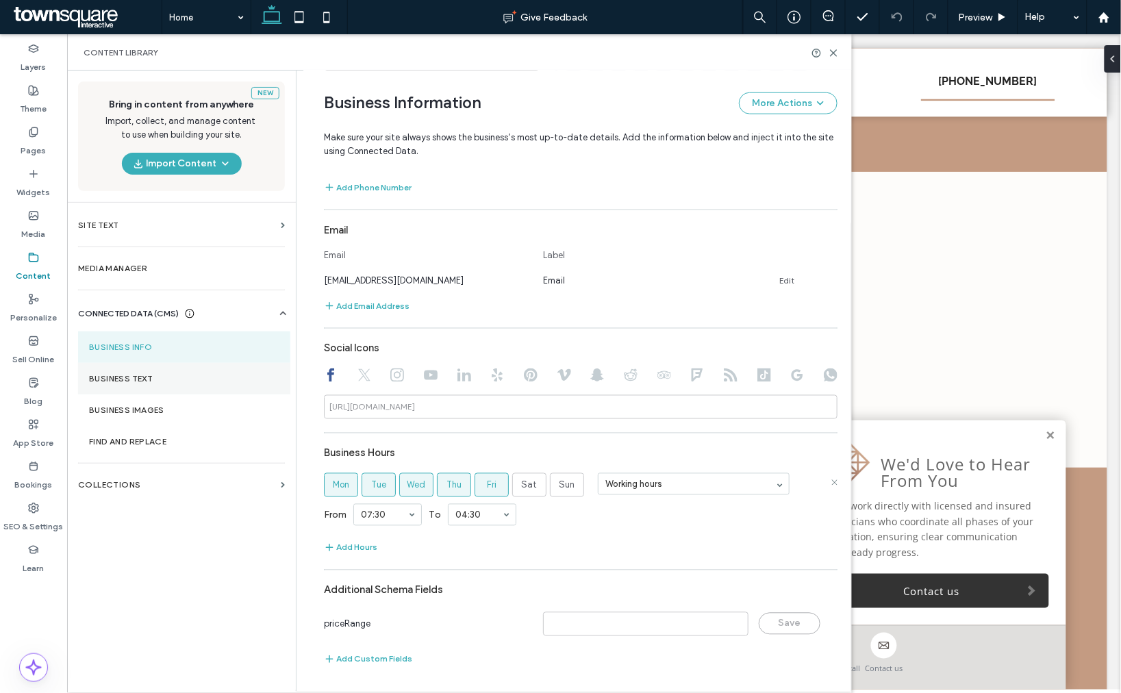
click at [105, 382] on label "Business Text" at bounding box center [184, 379] width 190 height 10
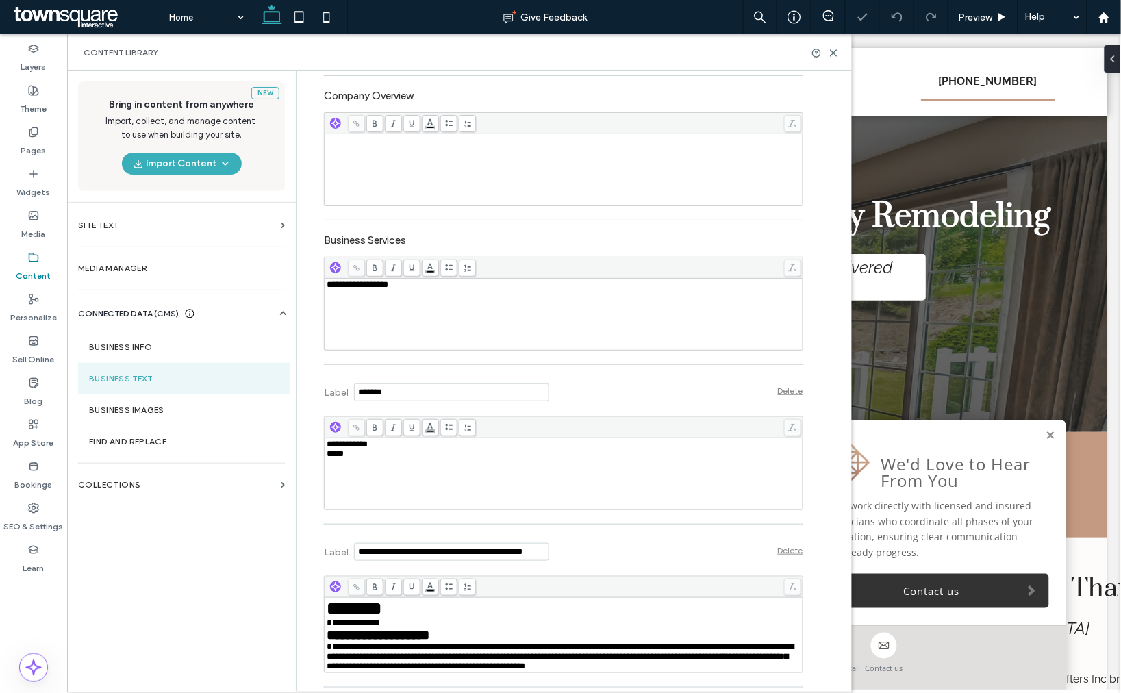
scroll to position [0, 0]
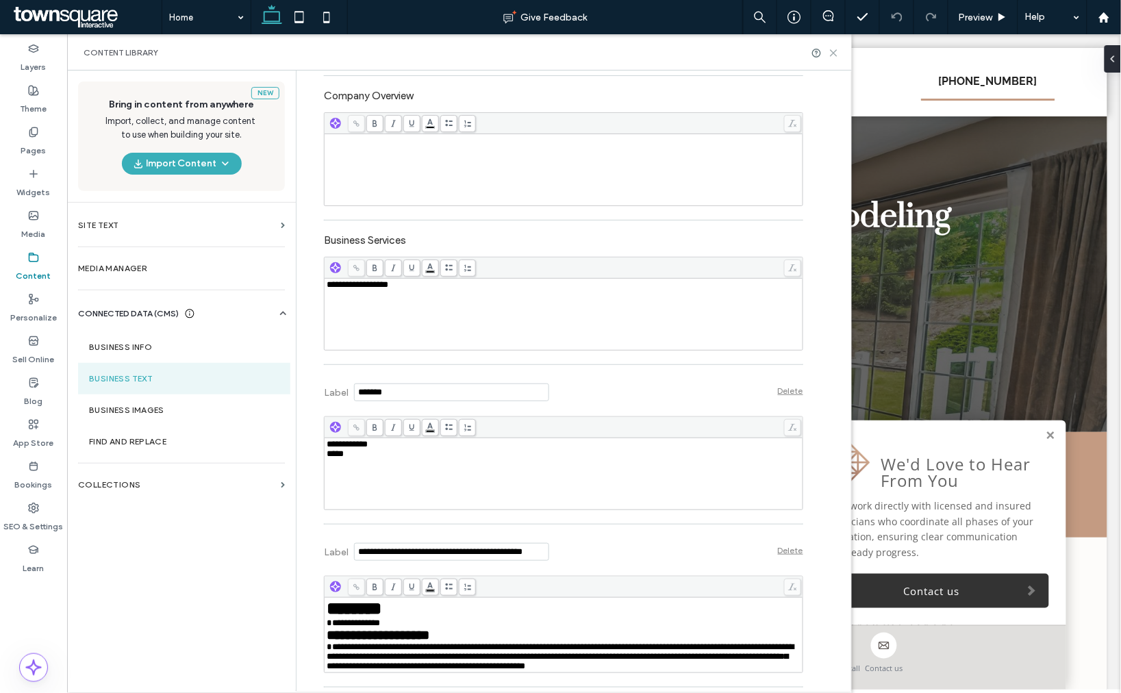
click at [828, 50] on icon at bounding box center [833, 53] width 10 height 10
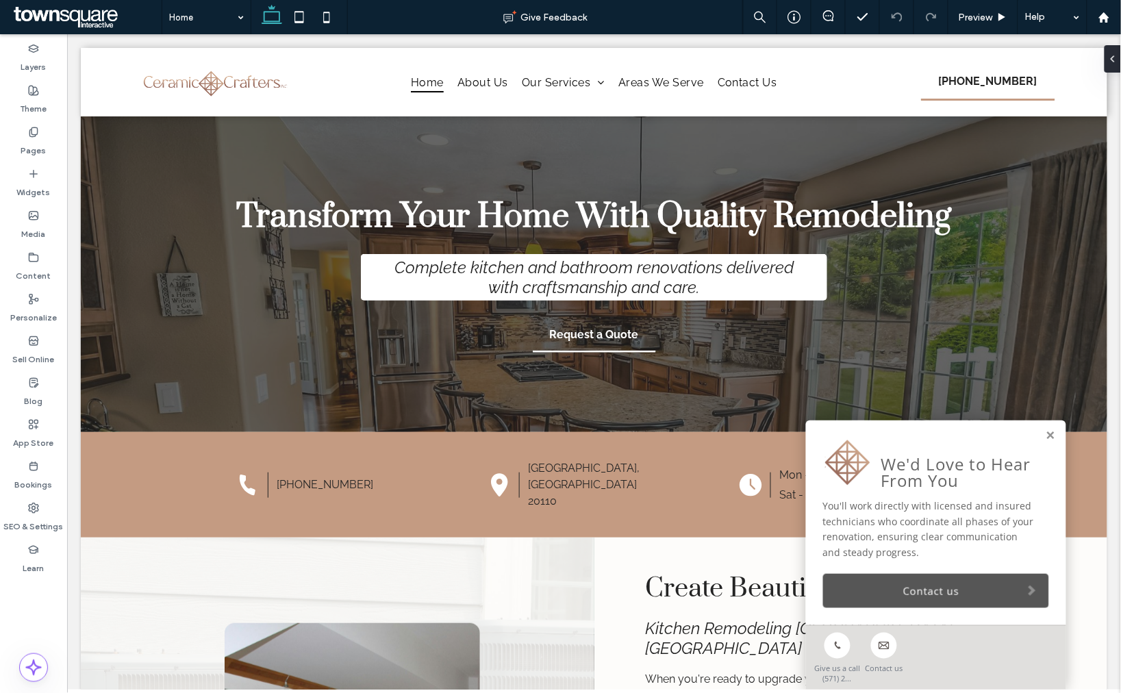
click at [908, 577] on link "Contact us" at bounding box center [935, 590] width 226 height 34
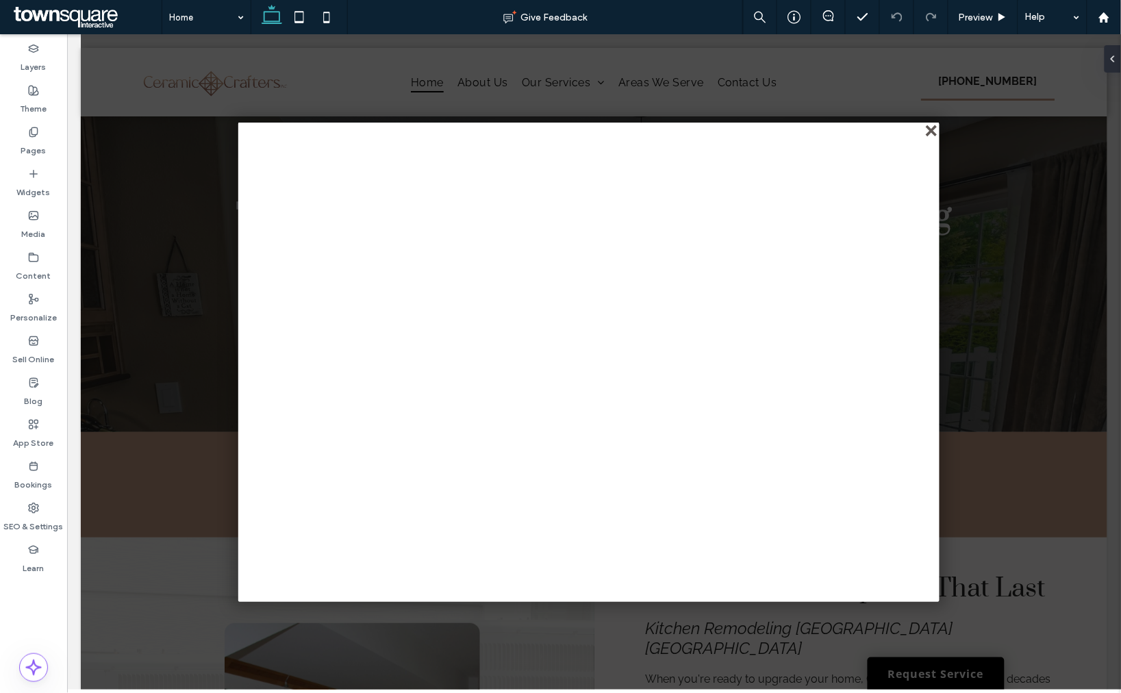
click at [928, 130] on div "close" at bounding box center [931, 131] width 10 height 10
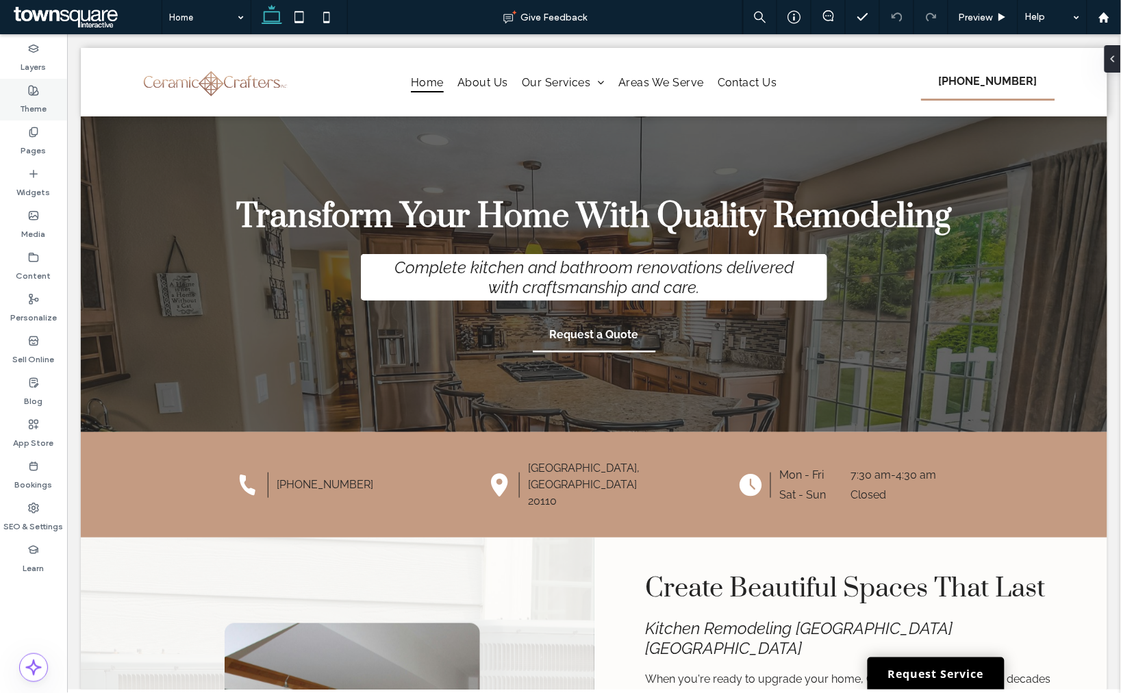
click at [36, 106] on label "Theme" at bounding box center [34, 105] width 27 height 19
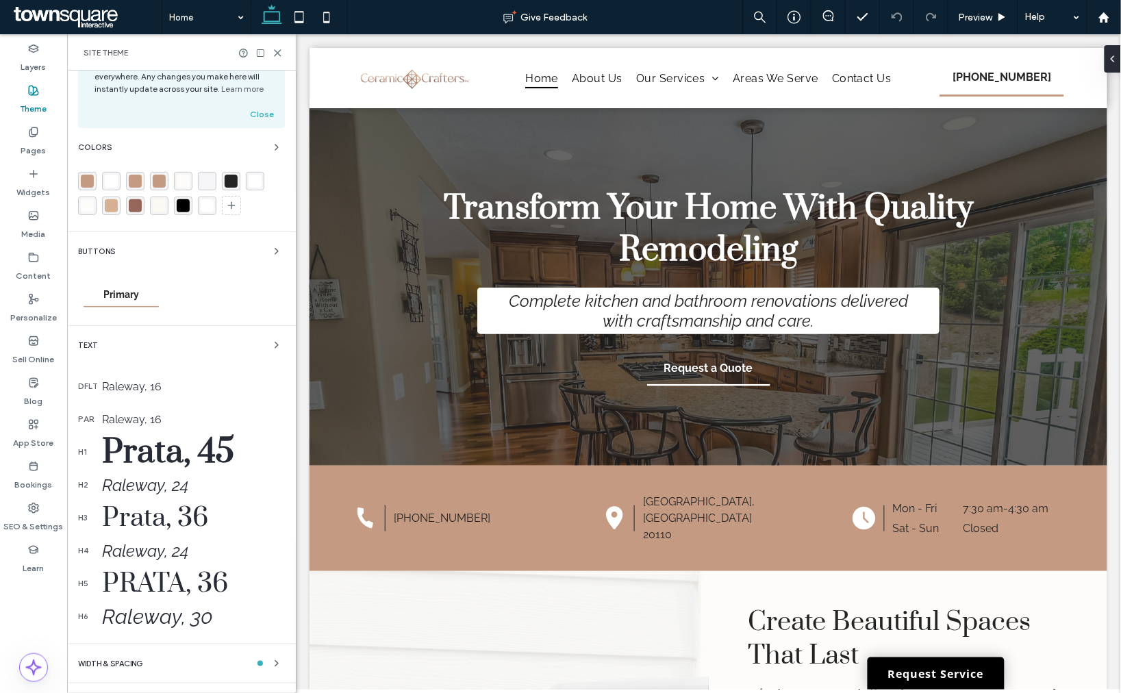
scroll to position [121, 0]
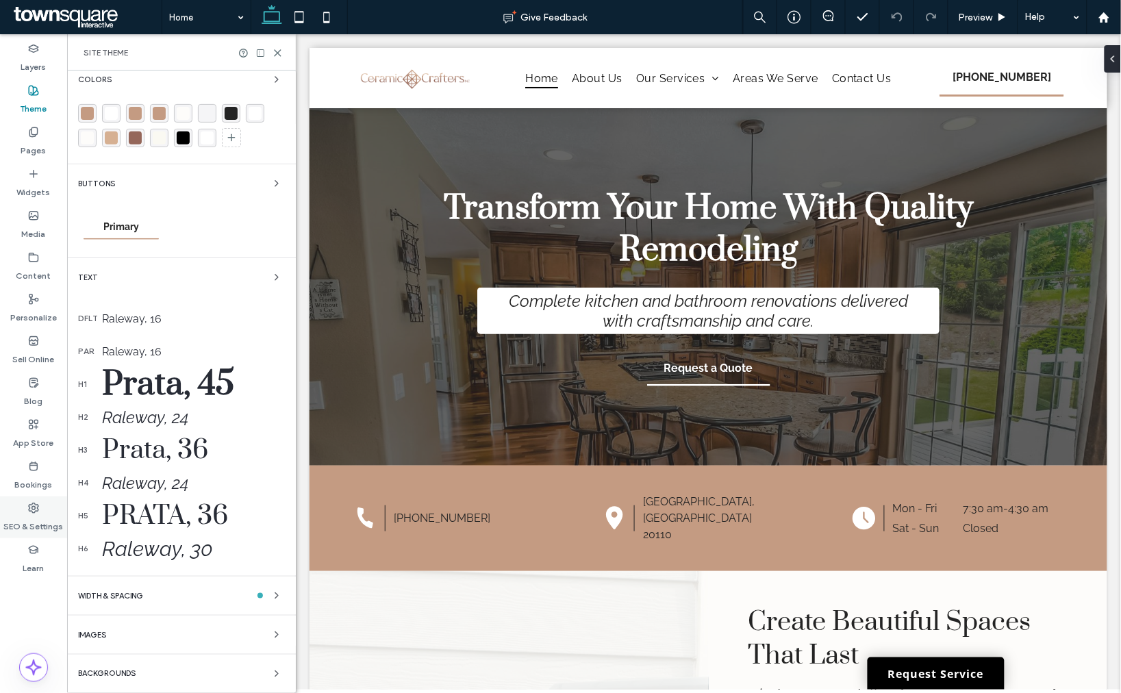
click at [25, 517] on label "SEO & Settings" at bounding box center [34, 522] width 60 height 19
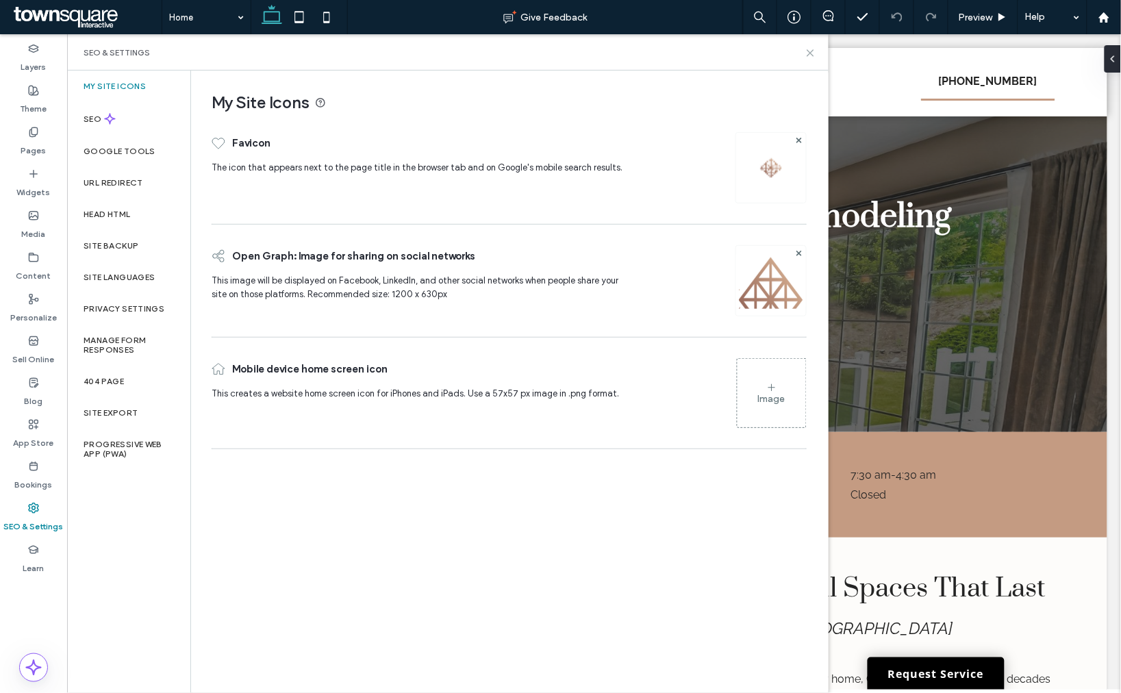
click at [809, 55] on icon at bounding box center [810, 53] width 10 height 10
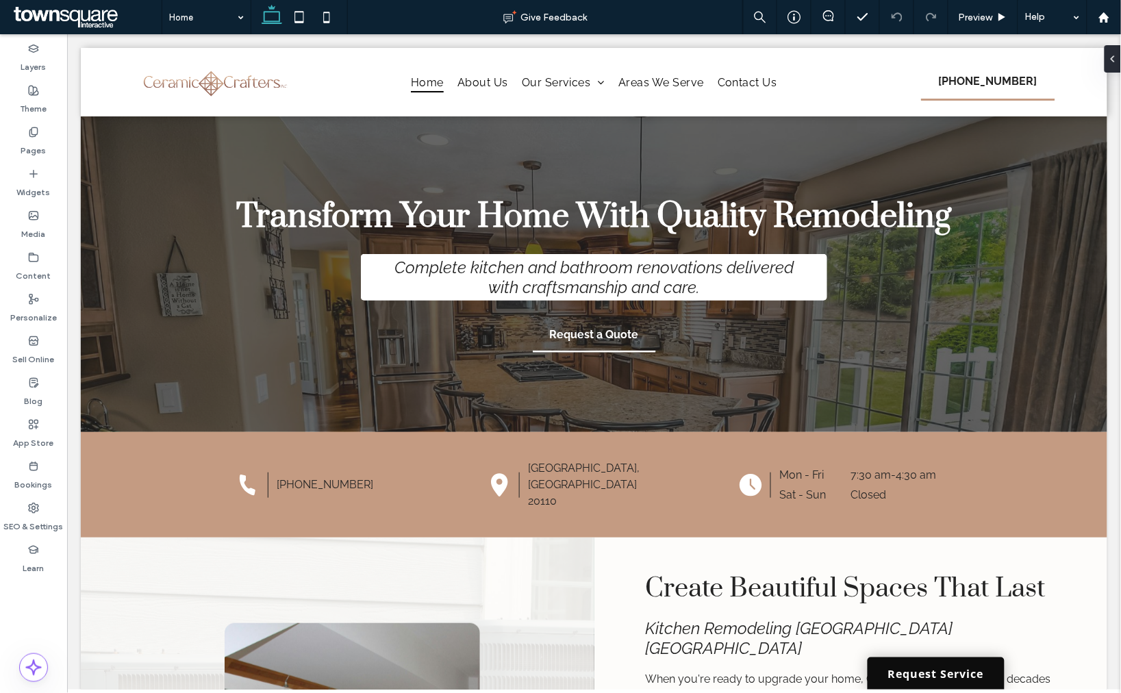
click at [951, 682] on link "Request Service" at bounding box center [935, 672] width 137 height 32
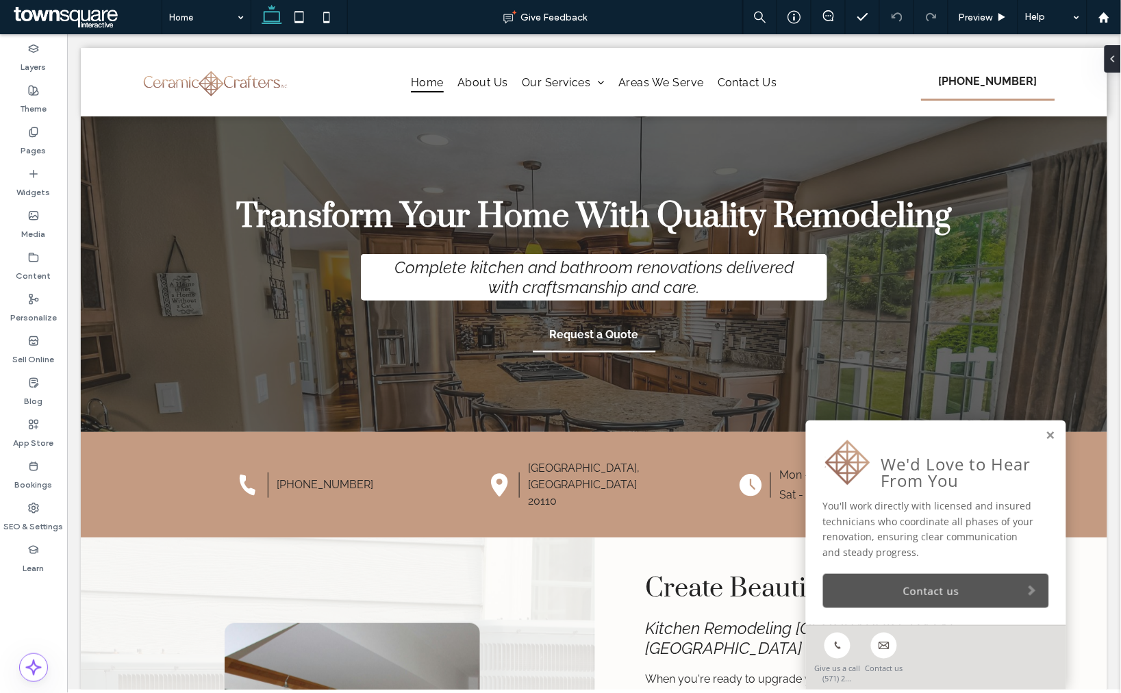
click at [936, 588] on link "Contact us" at bounding box center [935, 590] width 226 height 34
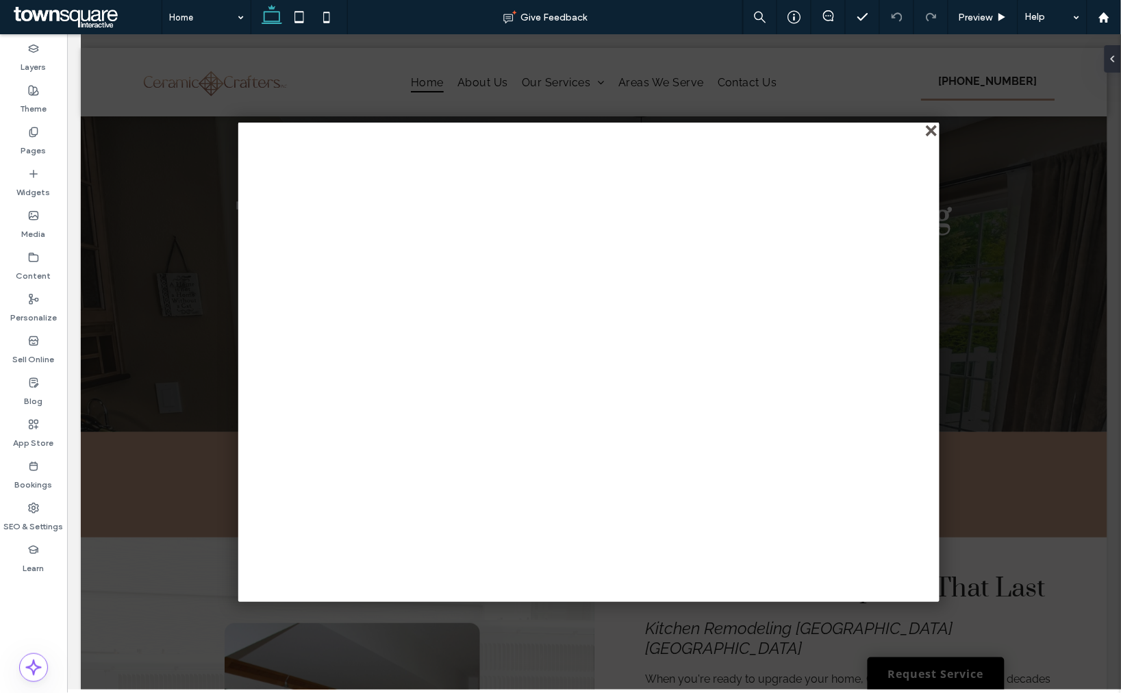
click at [934, 127] on div "close" at bounding box center [931, 131] width 10 height 10
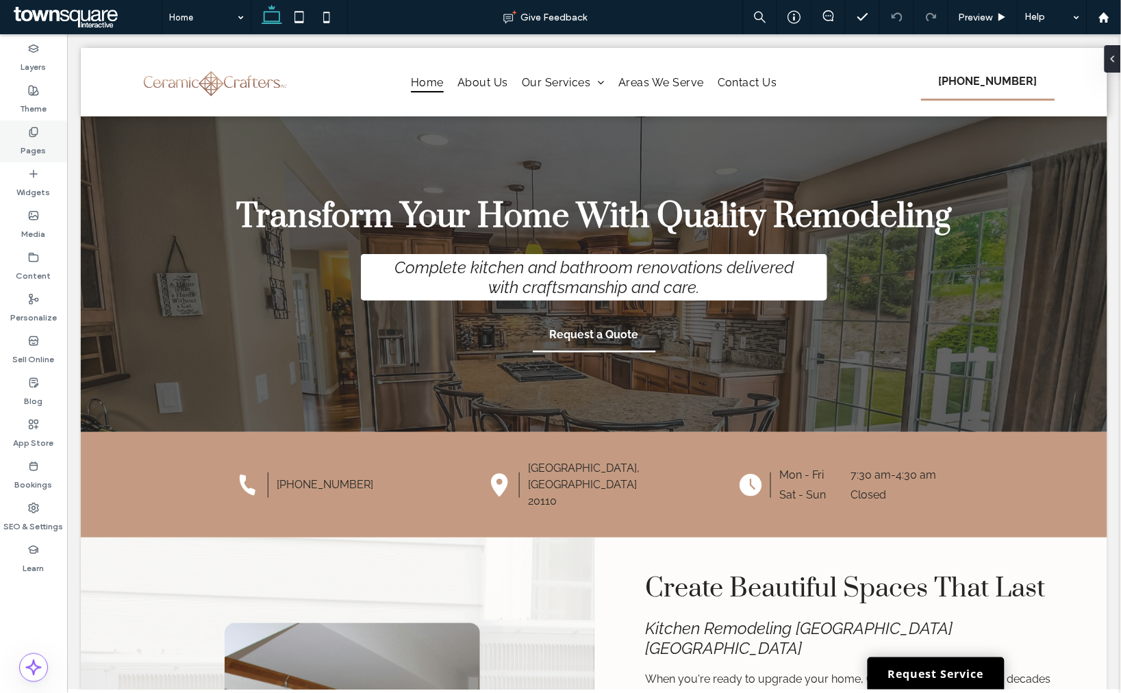
click at [36, 131] on icon at bounding box center [33, 132] width 11 height 11
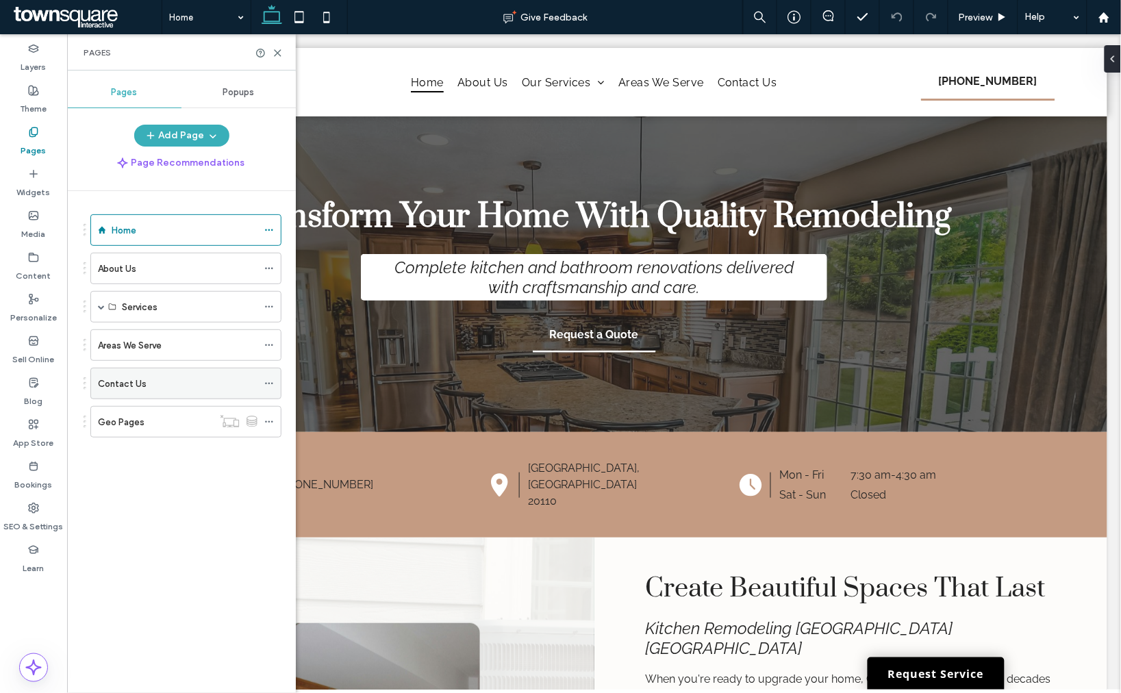
click at [145, 392] on div "Contact Us" at bounding box center [177, 383] width 159 height 30
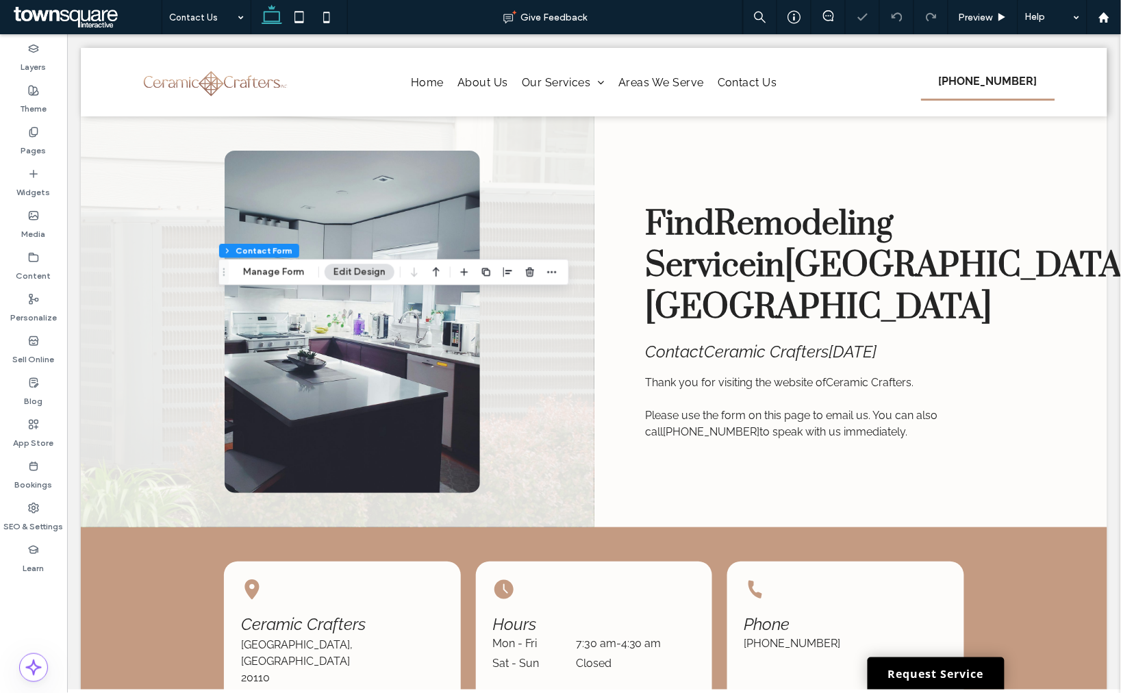
scroll to position [405, 0]
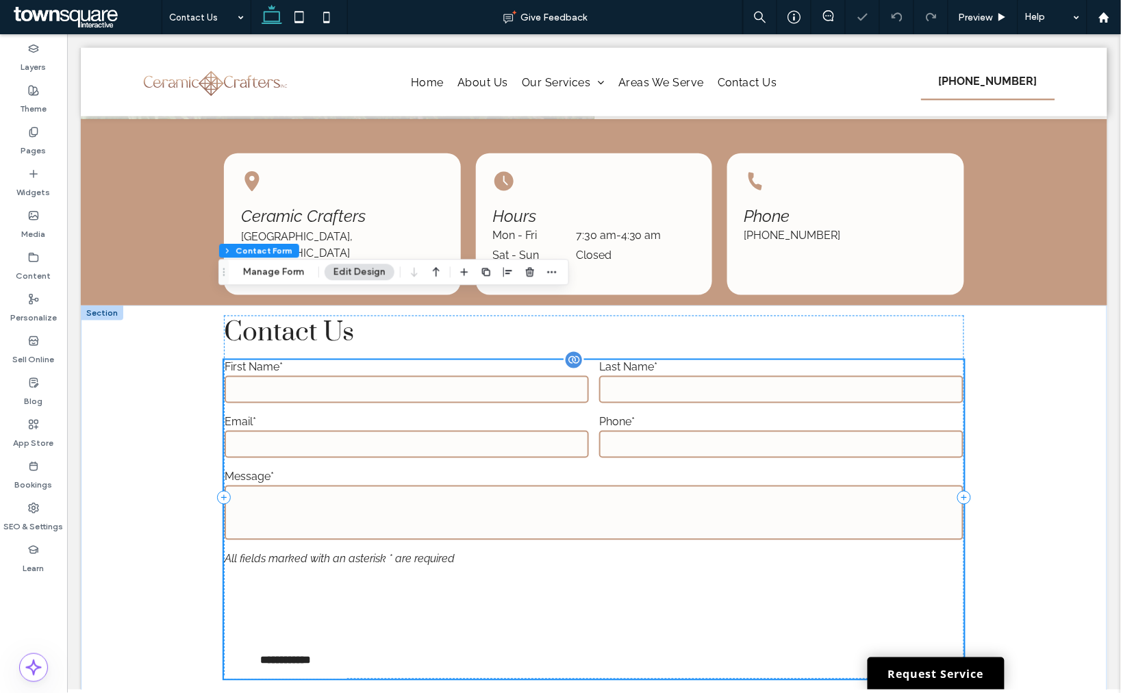
type input "*"
type input "***"
type input "**"
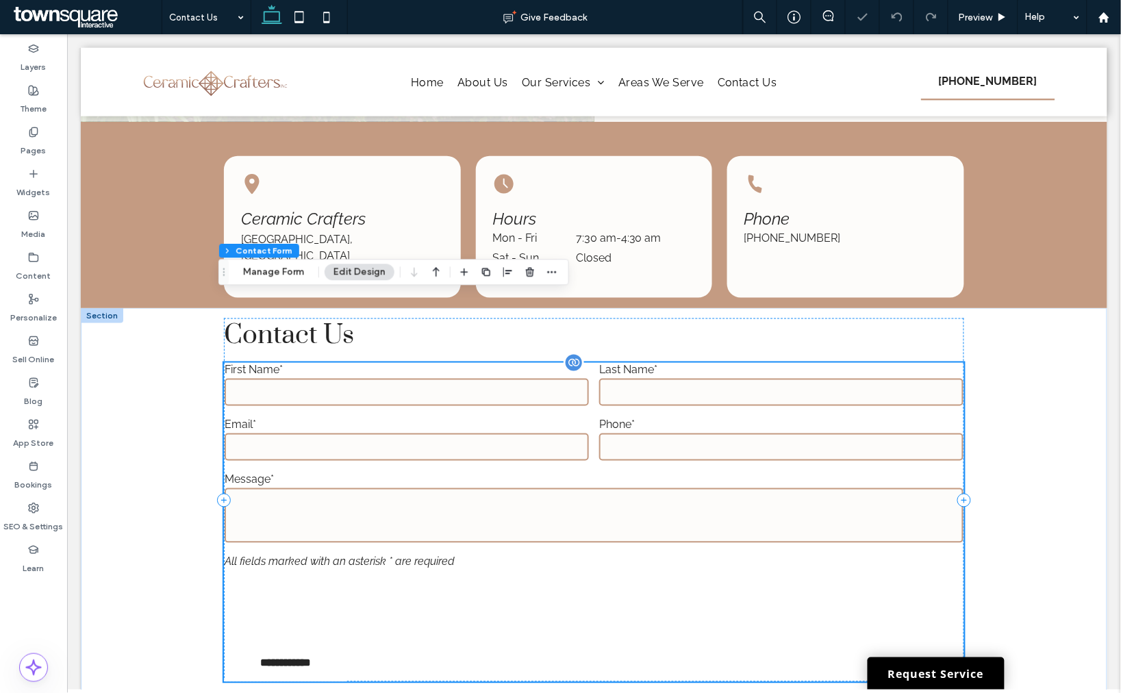
type input "*"
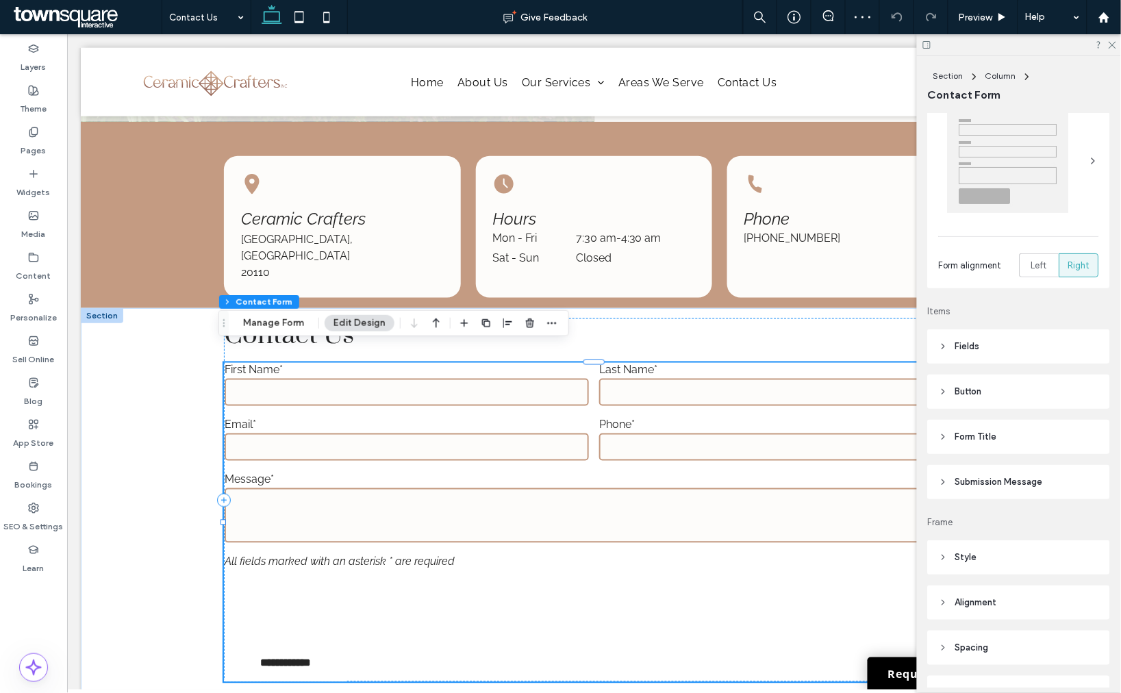
scroll to position [152, 0]
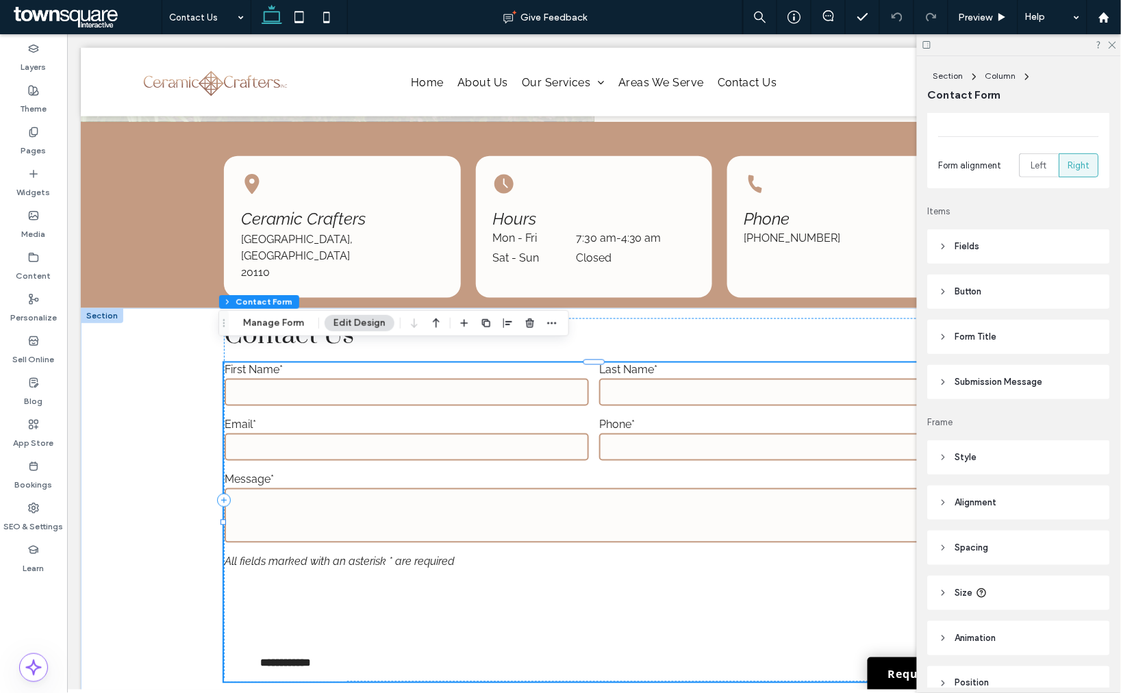
click at [960, 378] on span "Submission Message" at bounding box center [999, 382] width 88 height 14
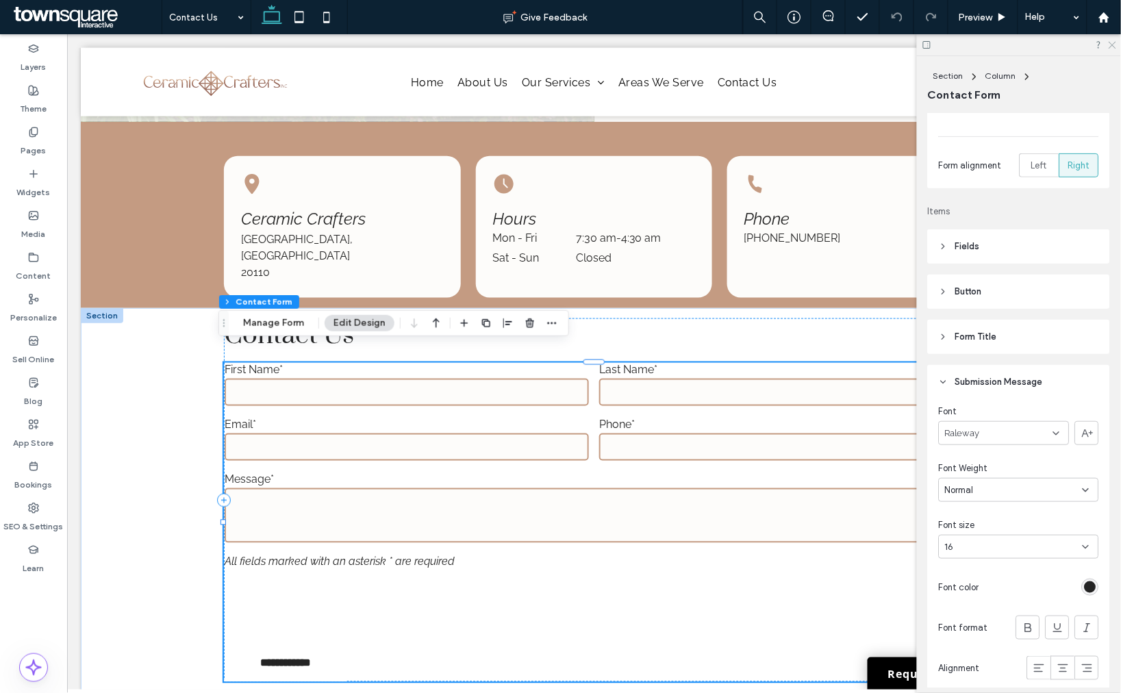
click at [1112, 43] on icon at bounding box center [1111, 44] width 9 height 9
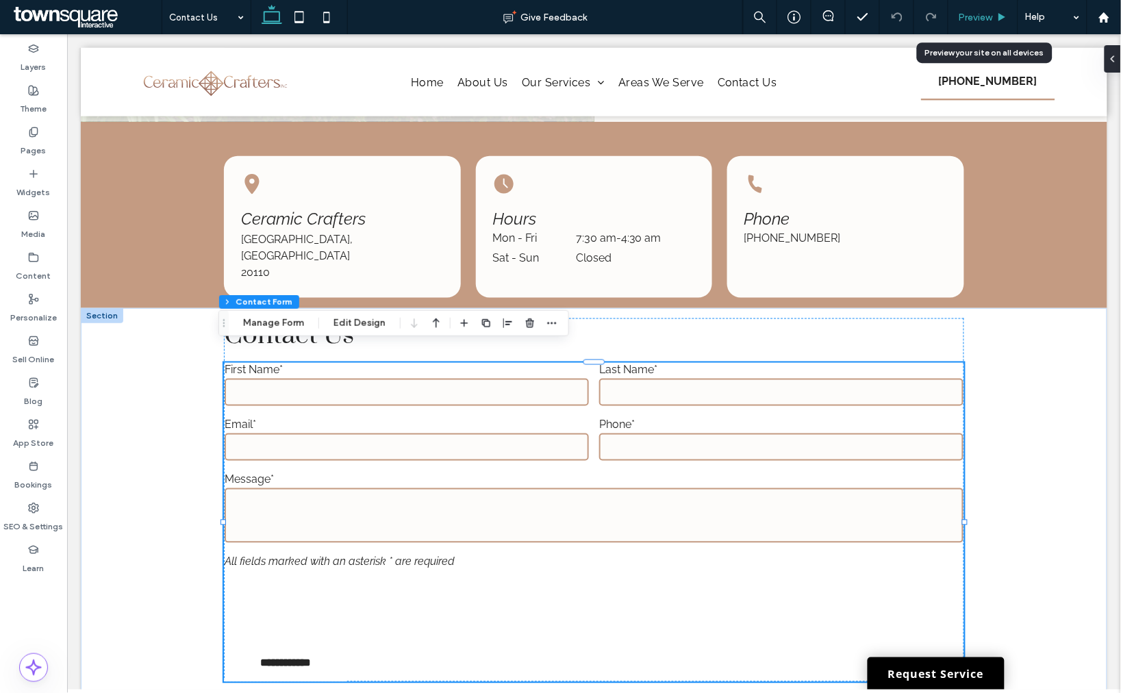
click at [975, 16] on span "Preview" at bounding box center [975, 18] width 34 height 12
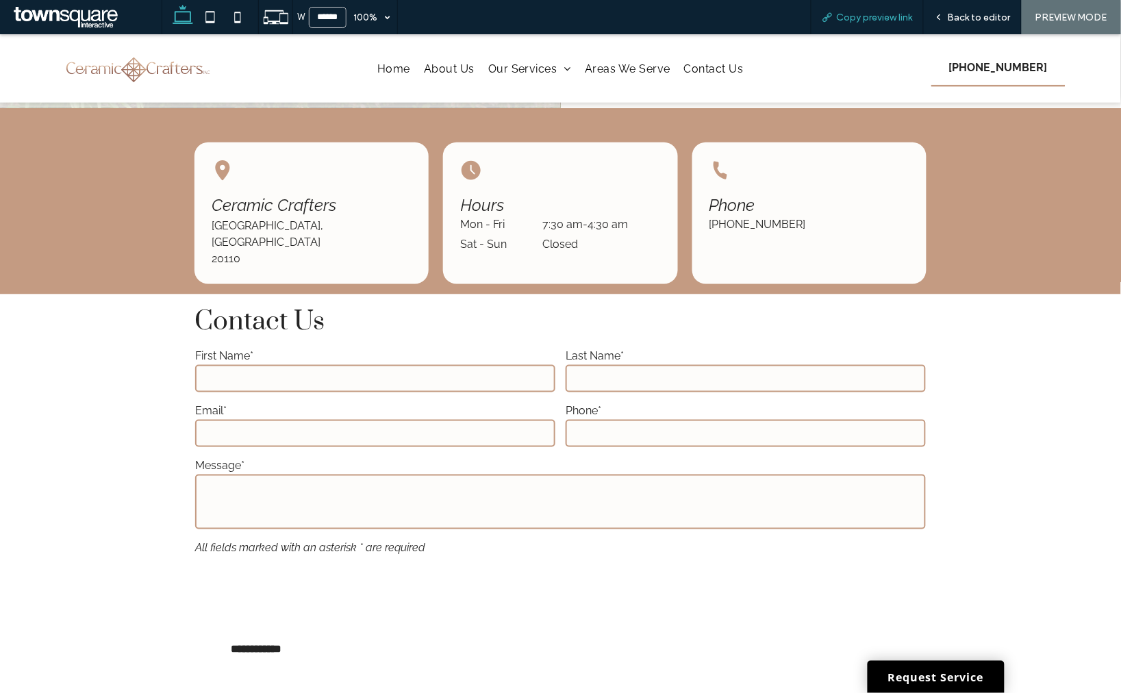
click at [866, 21] on span "Copy preview link" at bounding box center [874, 18] width 76 height 12
click at [936, 14] on icon at bounding box center [939, 17] width 10 height 10
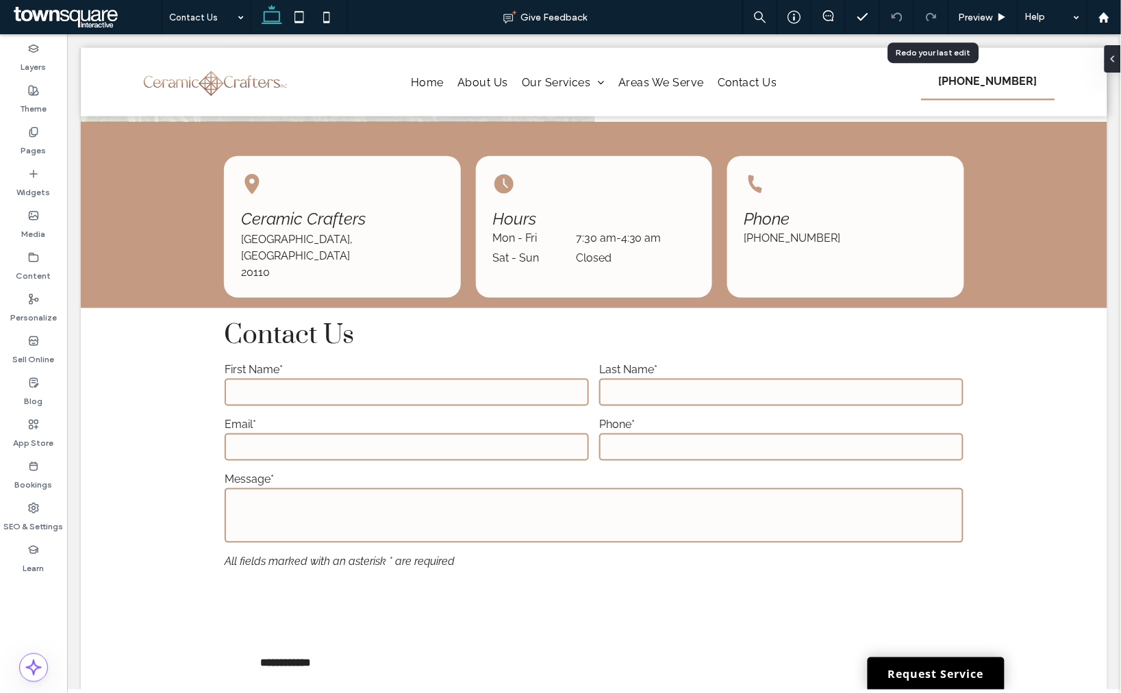
scroll to position [419, 0]
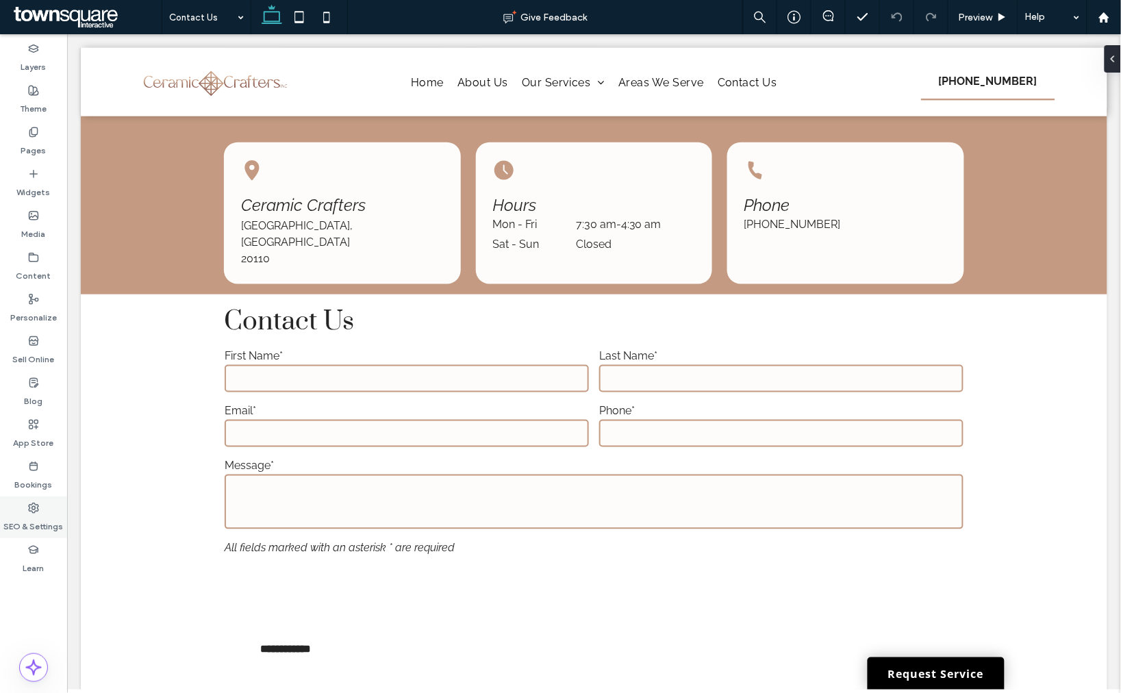
click at [42, 516] on label "SEO & Settings" at bounding box center [34, 522] width 60 height 19
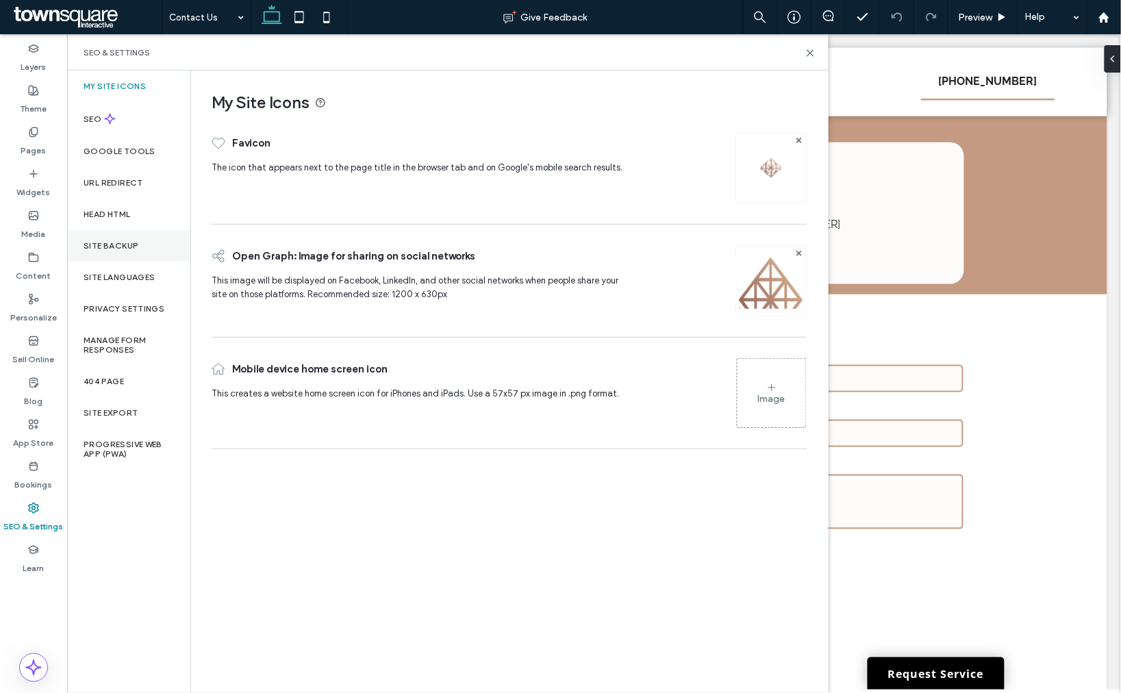
click at [112, 233] on div "Site Backup" at bounding box center [128, 245] width 123 height 31
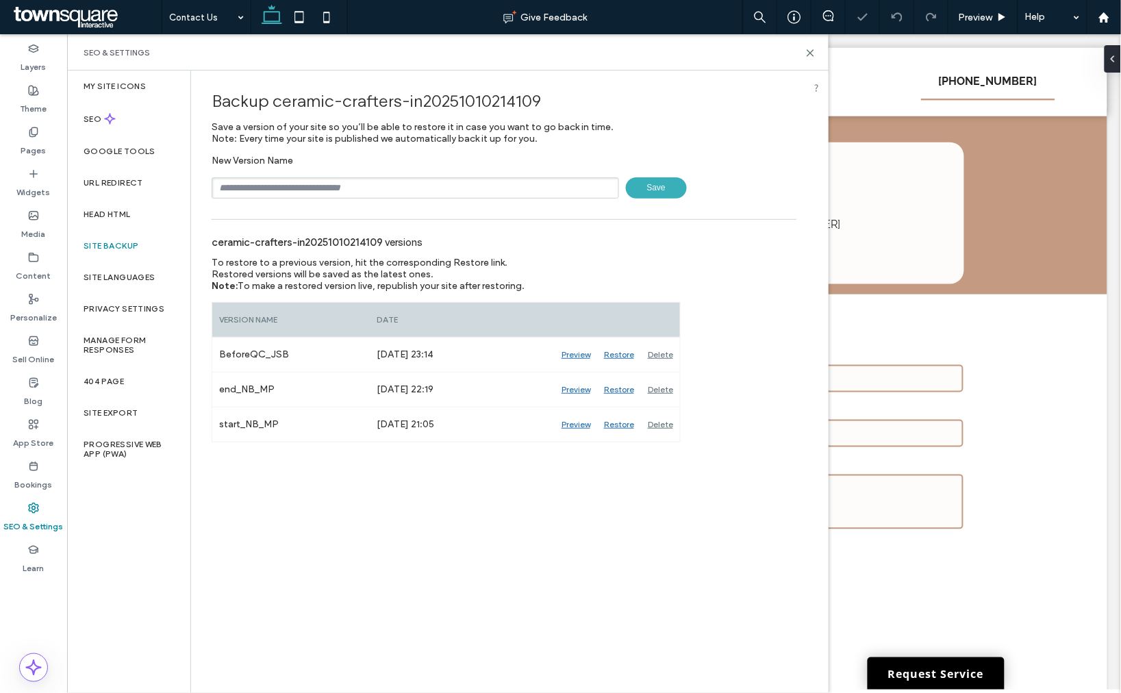
click at [319, 182] on input "text" at bounding box center [415, 187] width 407 height 21
type input "**********"
click at [639, 188] on span "Save" at bounding box center [656, 187] width 61 height 21
